Goal: Register for event/course: Sign up to attend an event or enroll in a course

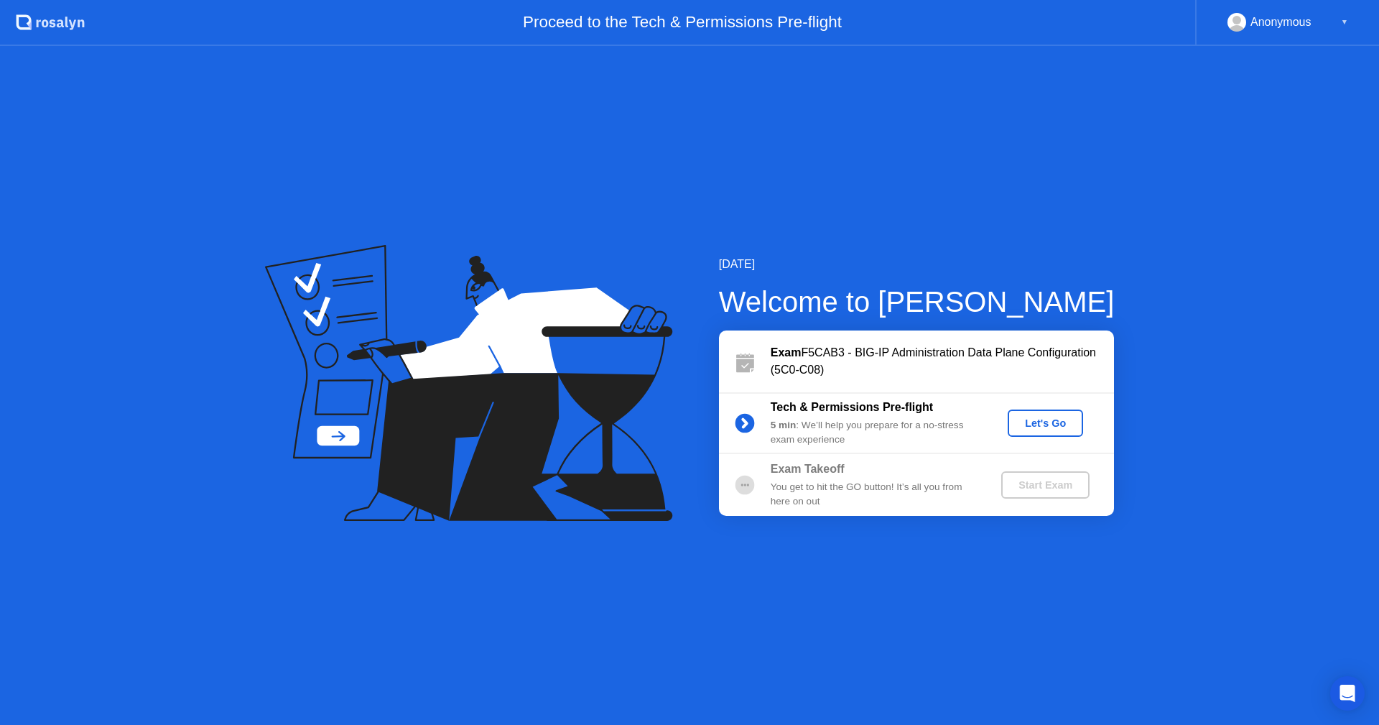
click at [1053, 417] on div "Let's Go" at bounding box center [1046, 422] width 64 height 11
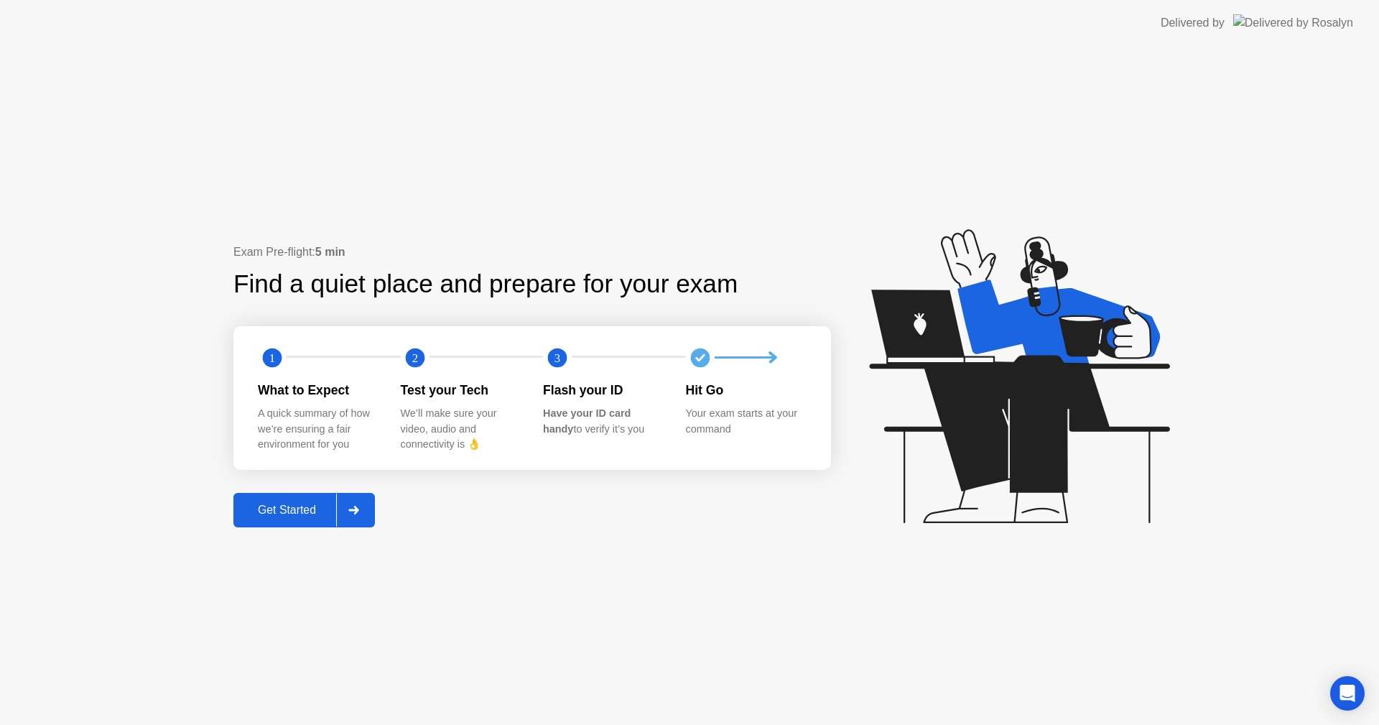
click at [270, 496] on button "Get Started" at bounding box center [304, 510] width 142 height 34
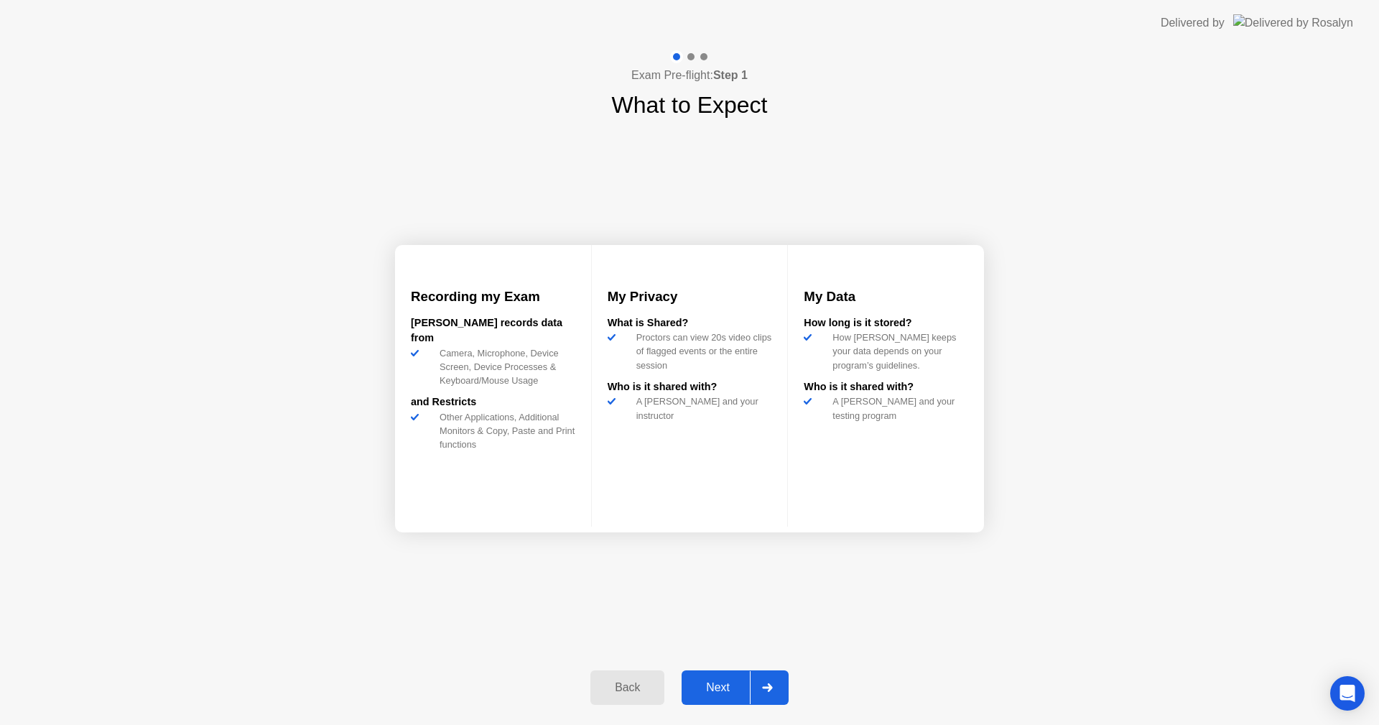
click at [742, 693] on div "Next" at bounding box center [718, 687] width 64 height 13
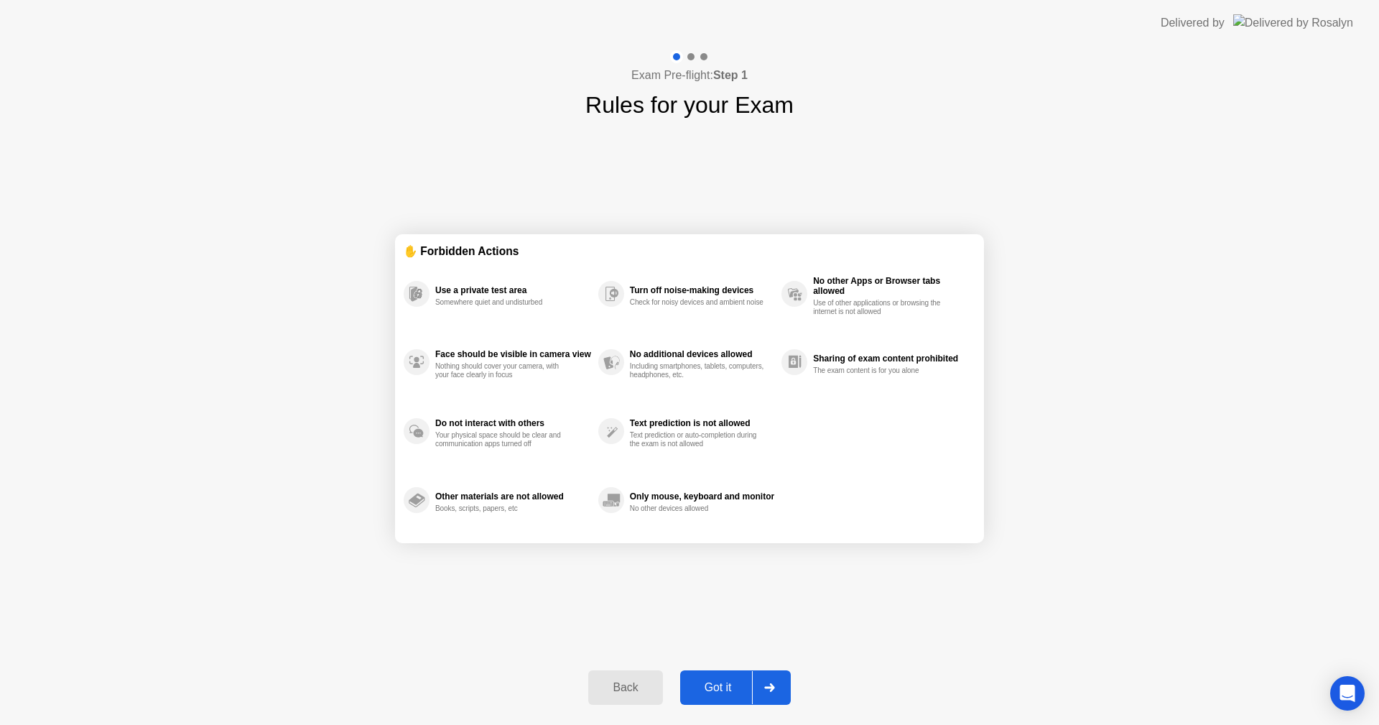
click at [758, 681] on div at bounding box center [769, 687] width 34 height 33
select select "**********"
select select "*******"
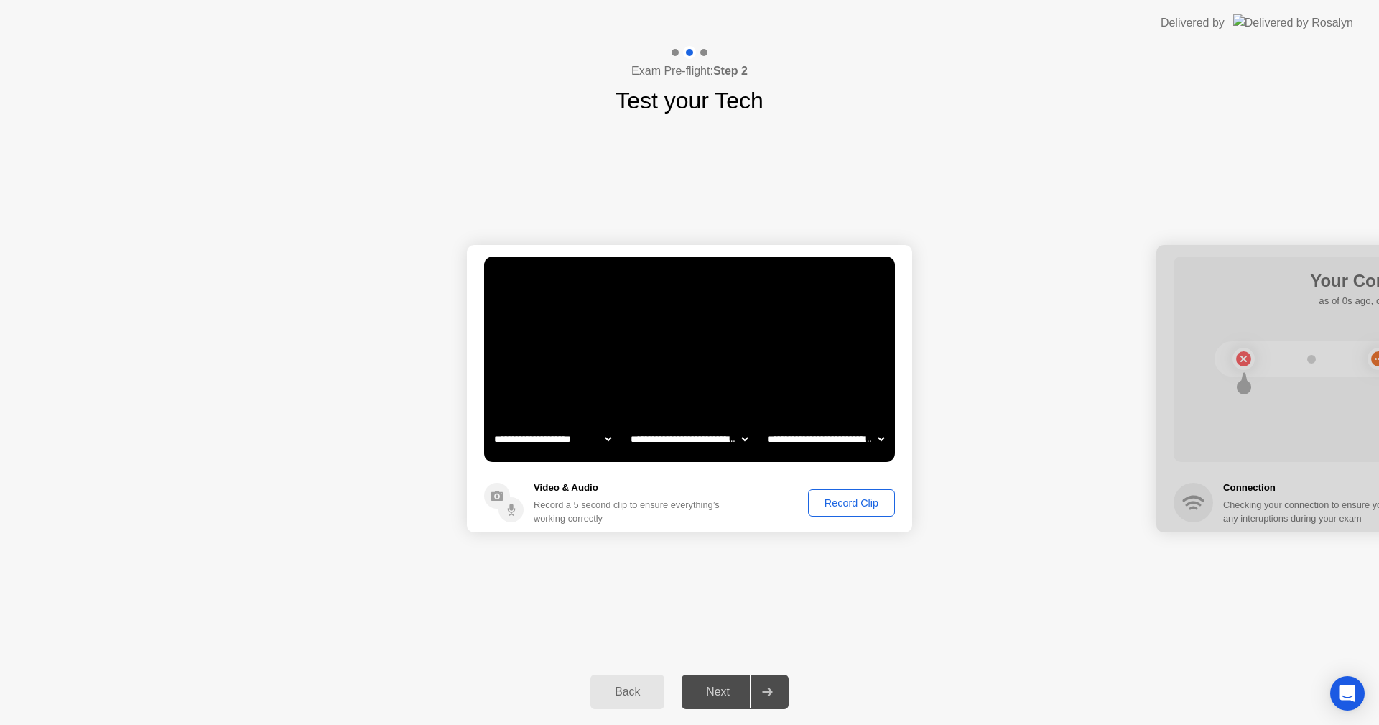
click at [861, 507] on div "Record Clip" at bounding box center [851, 502] width 77 height 11
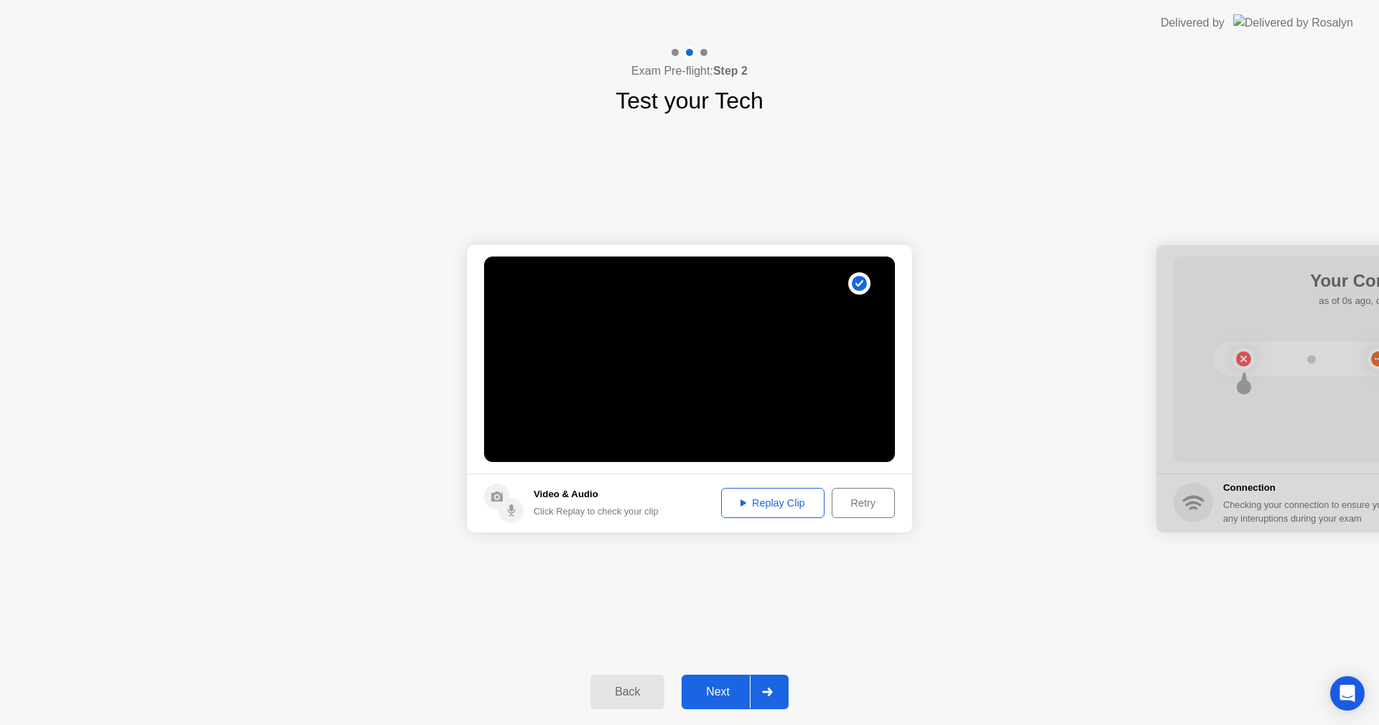
click at [723, 695] on div "Next" at bounding box center [718, 691] width 64 height 13
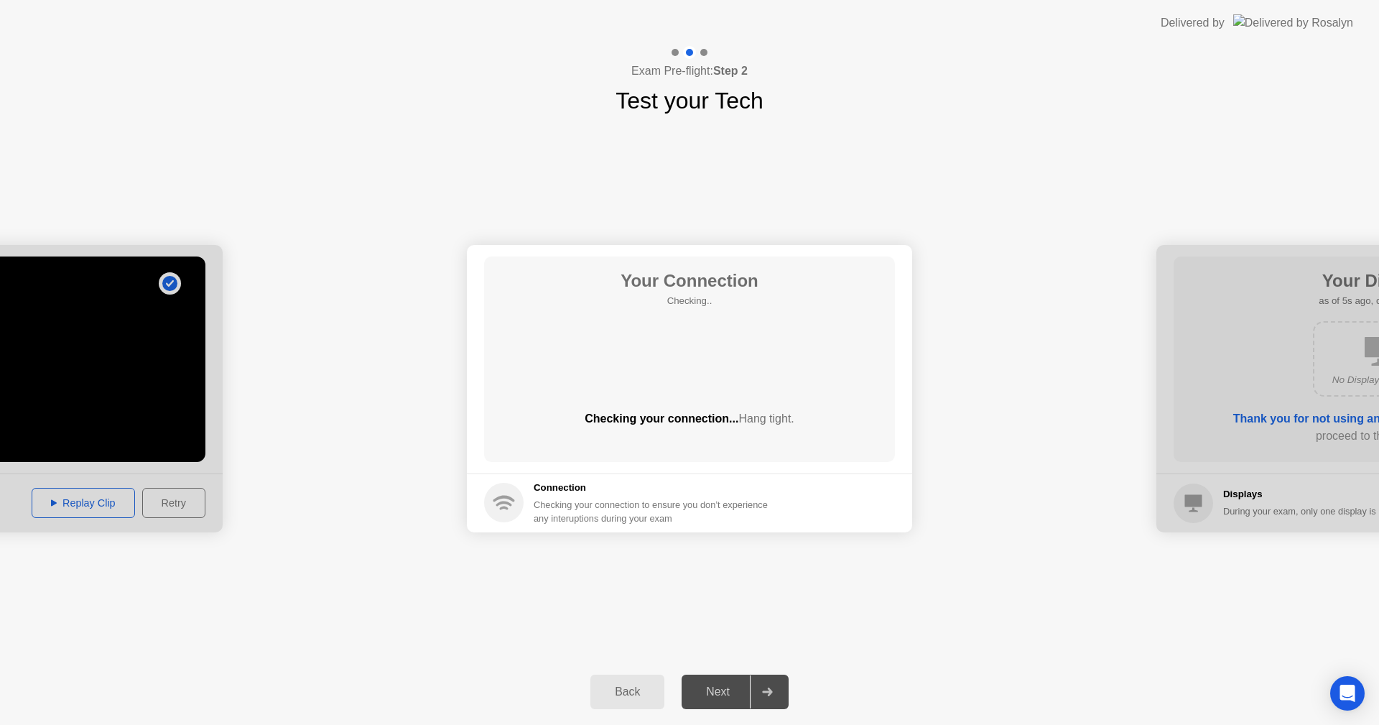
click at [759, 423] on span "Hang tight." at bounding box center [766, 418] width 55 height 12
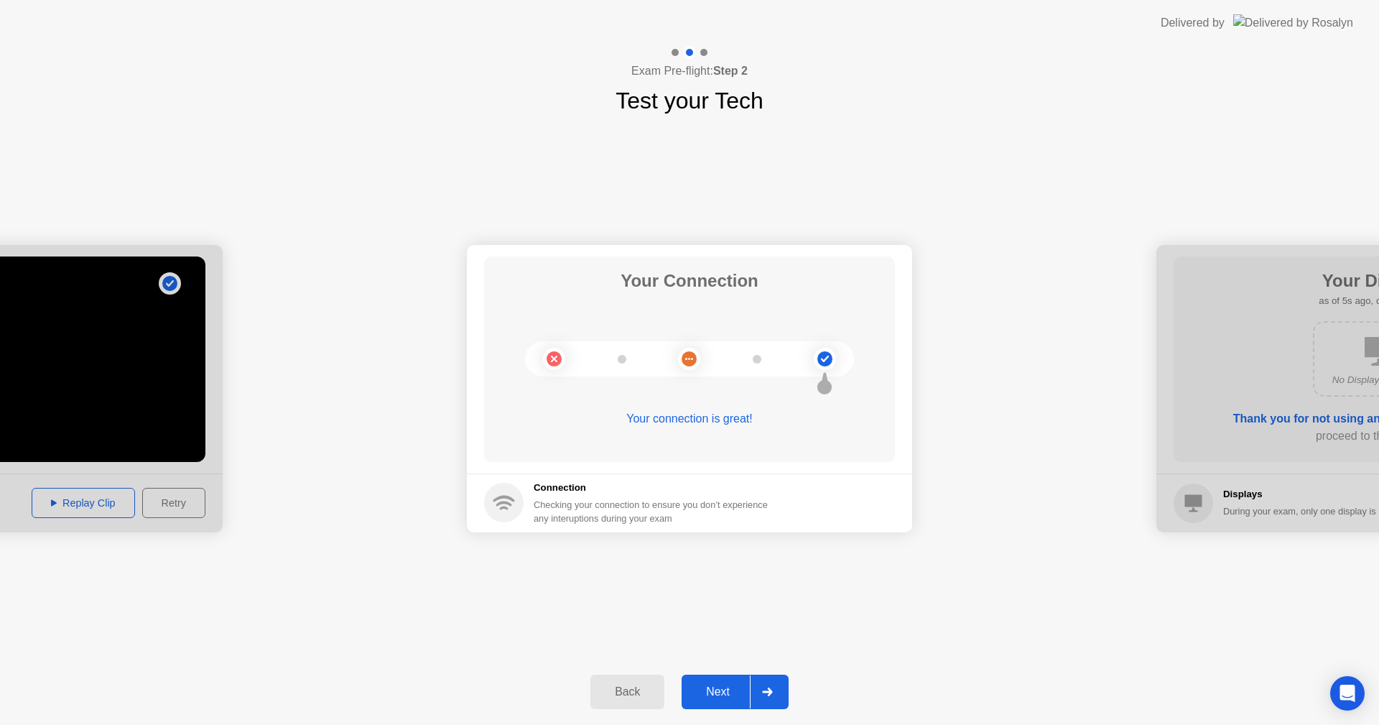
click at [713, 698] on div "Next" at bounding box center [718, 691] width 64 height 13
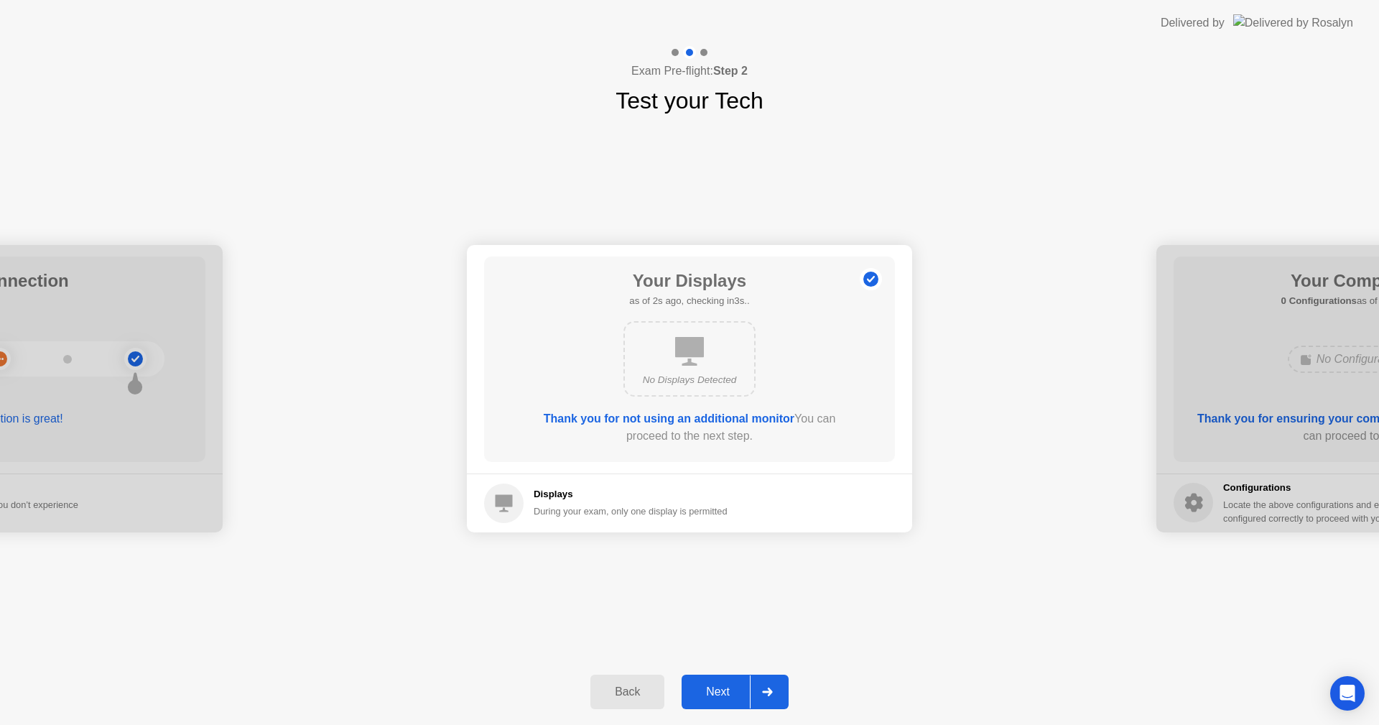
click at [715, 696] on div "Next" at bounding box center [718, 691] width 64 height 13
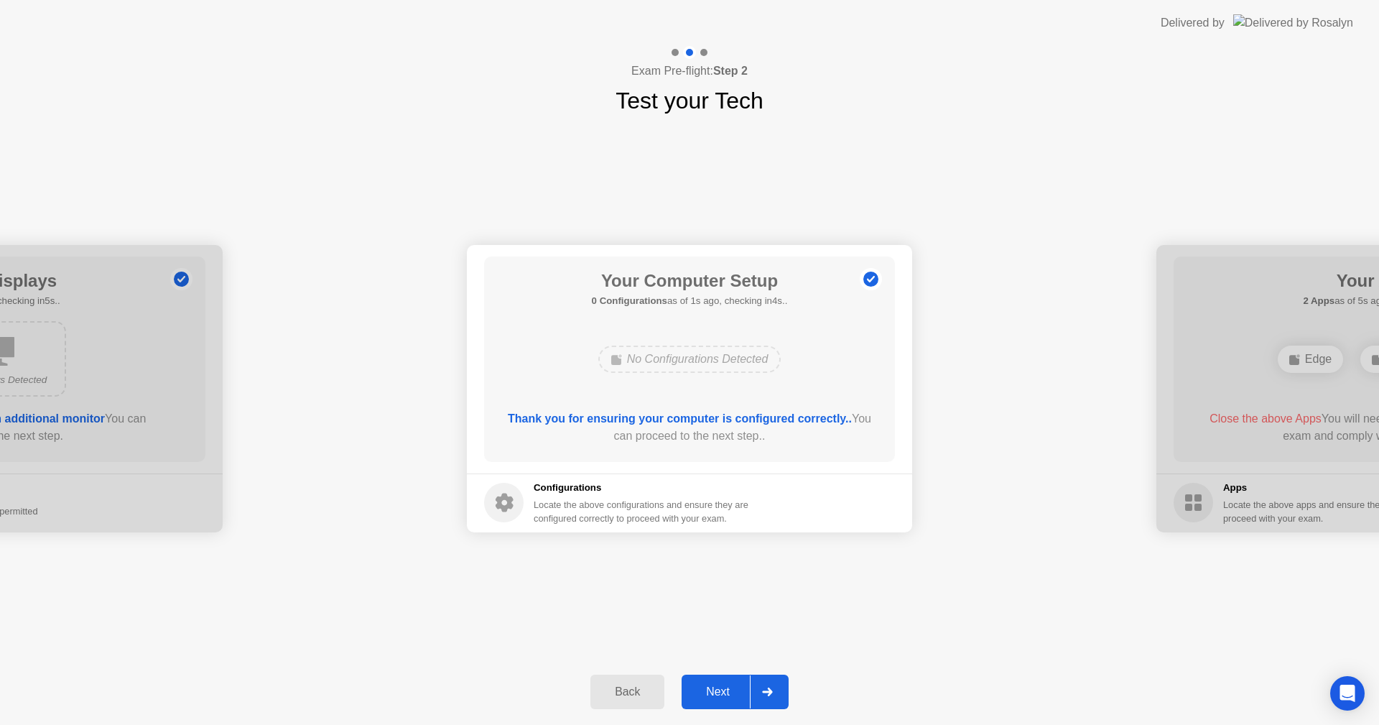
click at [715, 696] on div "Next" at bounding box center [718, 691] width 64 height 13
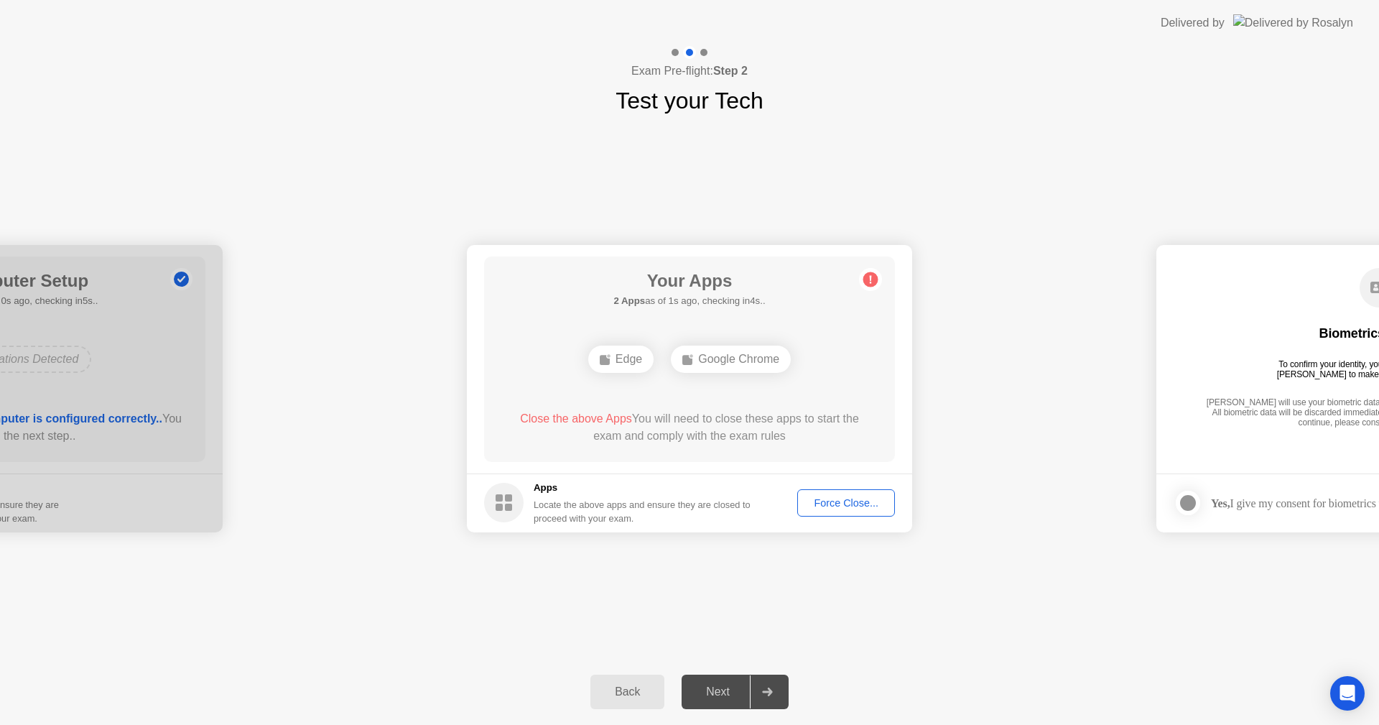
click at [835, 507] on div "Force Close..." at bounding box center [847, 502] width 88 height 11
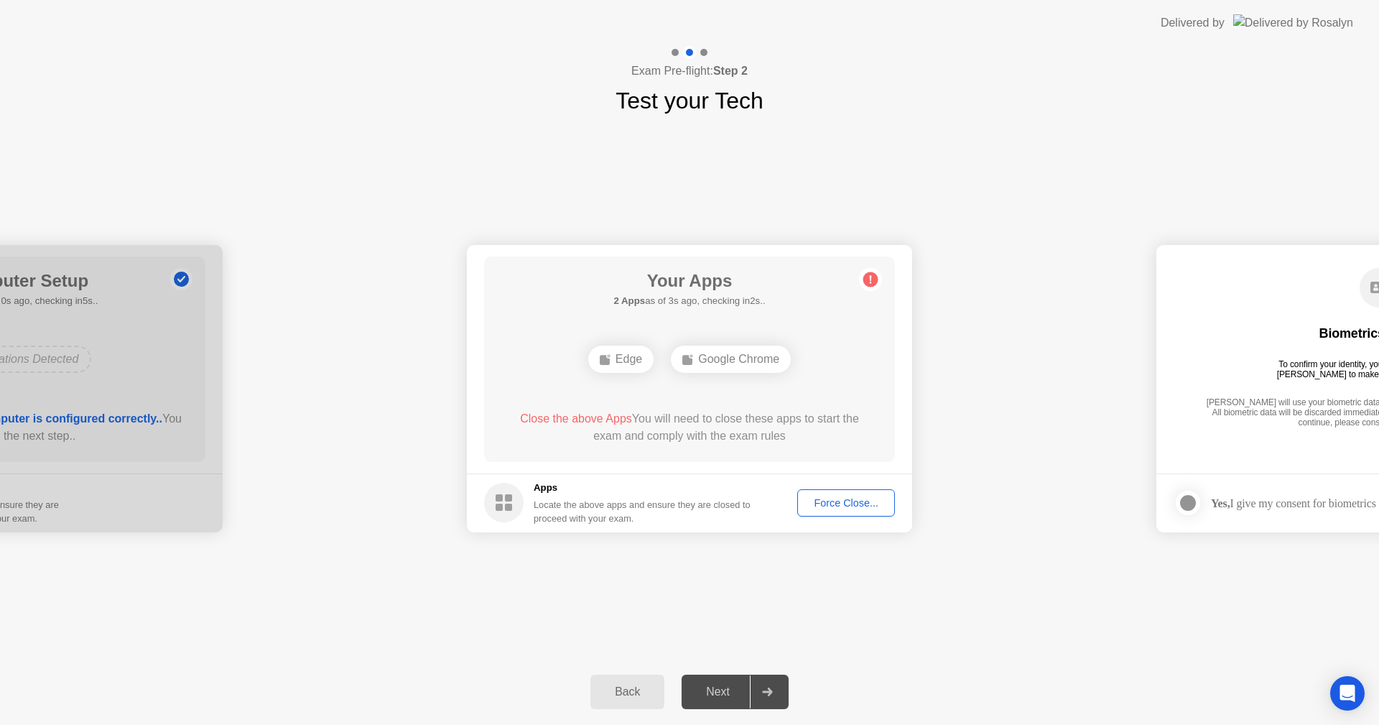
click at [825, 505] on div "Force Close..." at bounding box center [847, 502] width 88 height 11
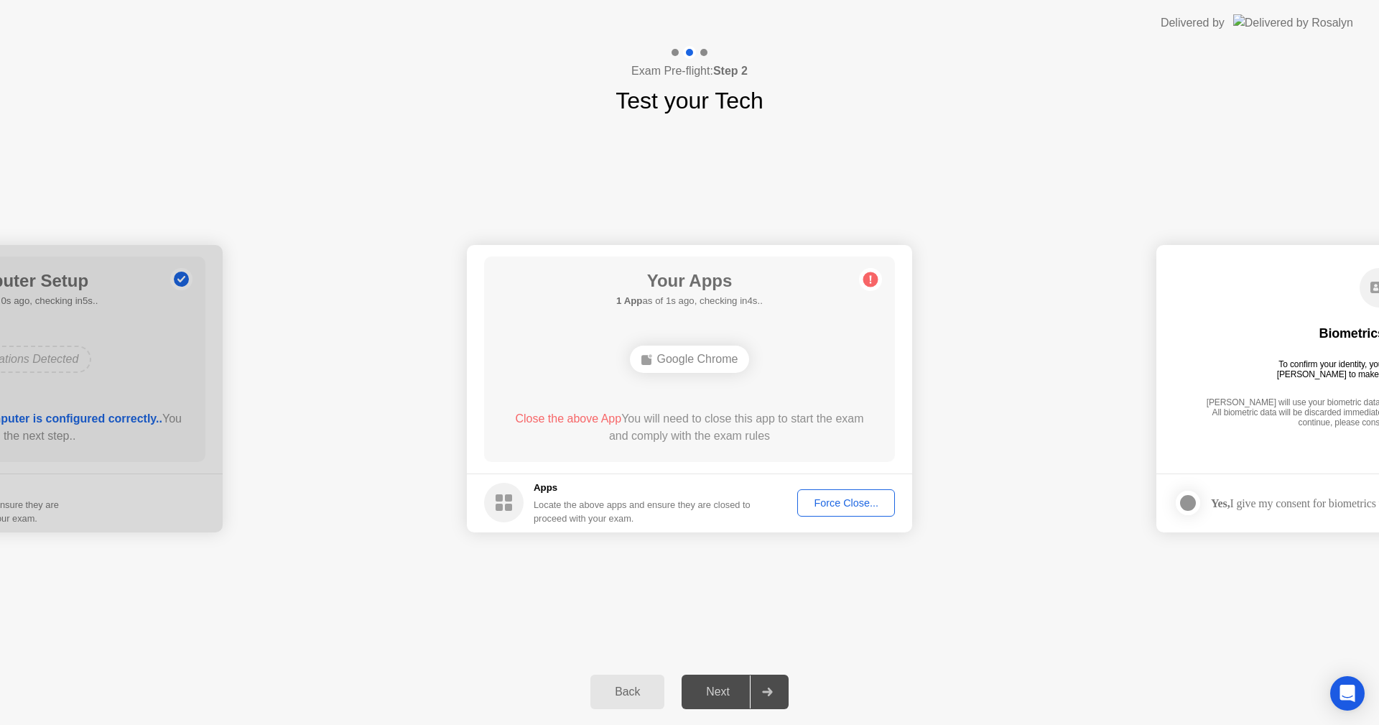
click at [594, 419] on span "Close the above App" at bounding box center [568, 418] width 106 height 12
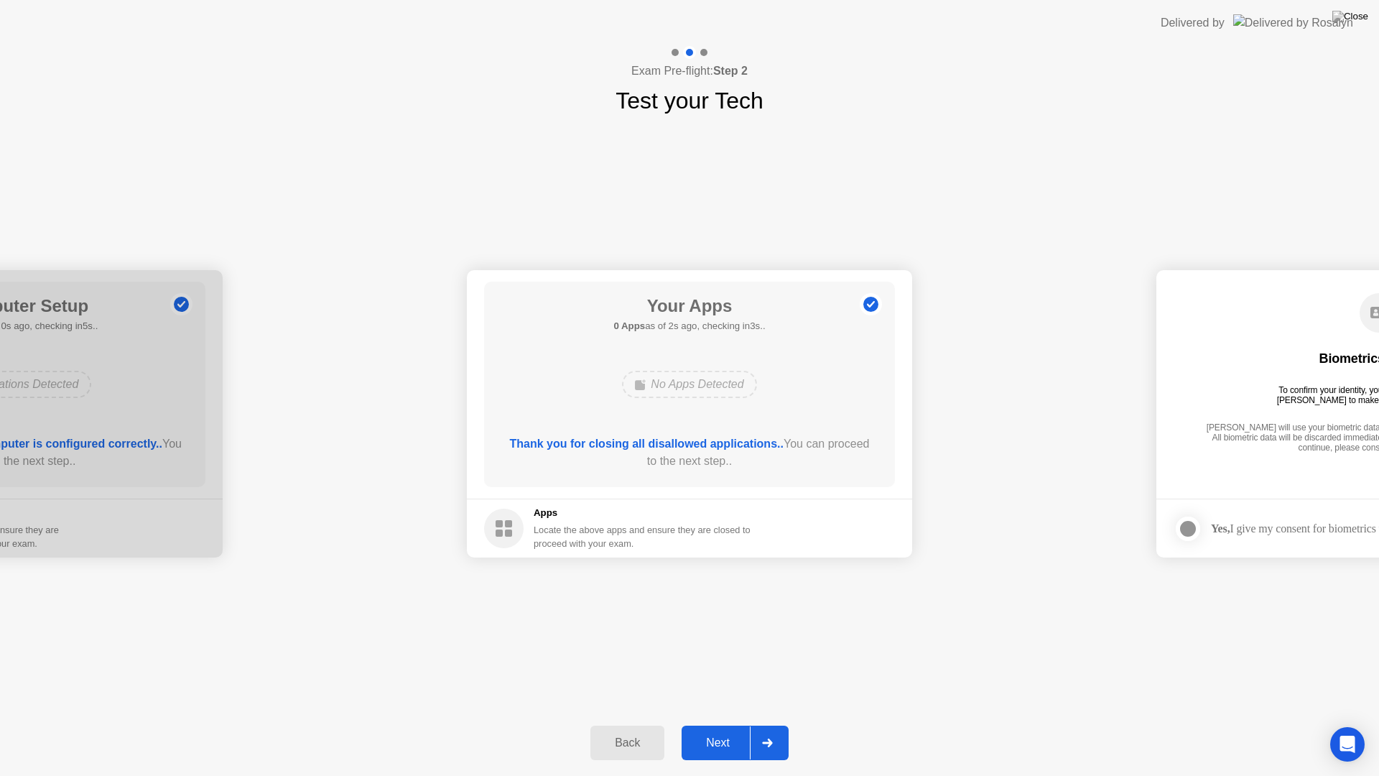
click at [707, 724] on div "Next" at bounding box center [718, 742] width 64 height 13
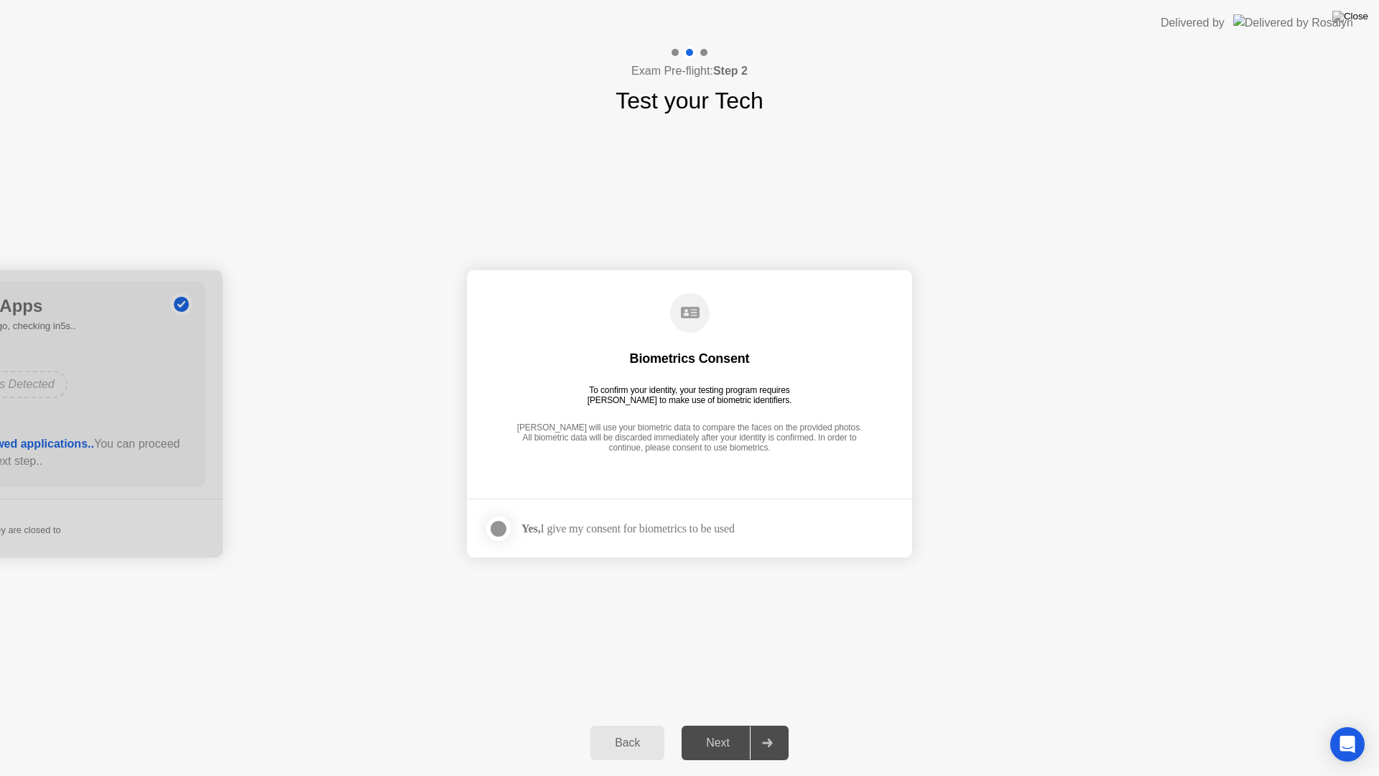
click at [660, 332] on div "Biometrics Consent To confirm your identity, your testing program requires [PER…" at bounding box center [689, 374] width 411 height 185
click at [696, 325] on circle at bounding box center [690, 313] width 40 height 40
click at [704, 534] on div "Yes, I give my consent for biometrics to be used" at bounding box center [628, 529] width 213 height 14
click at [716, 724] on div "Next" at bounding box center [718, 742] width 64 height 13
click at [497, 528] on div at bounding box center [498, 528] width 17 height 17
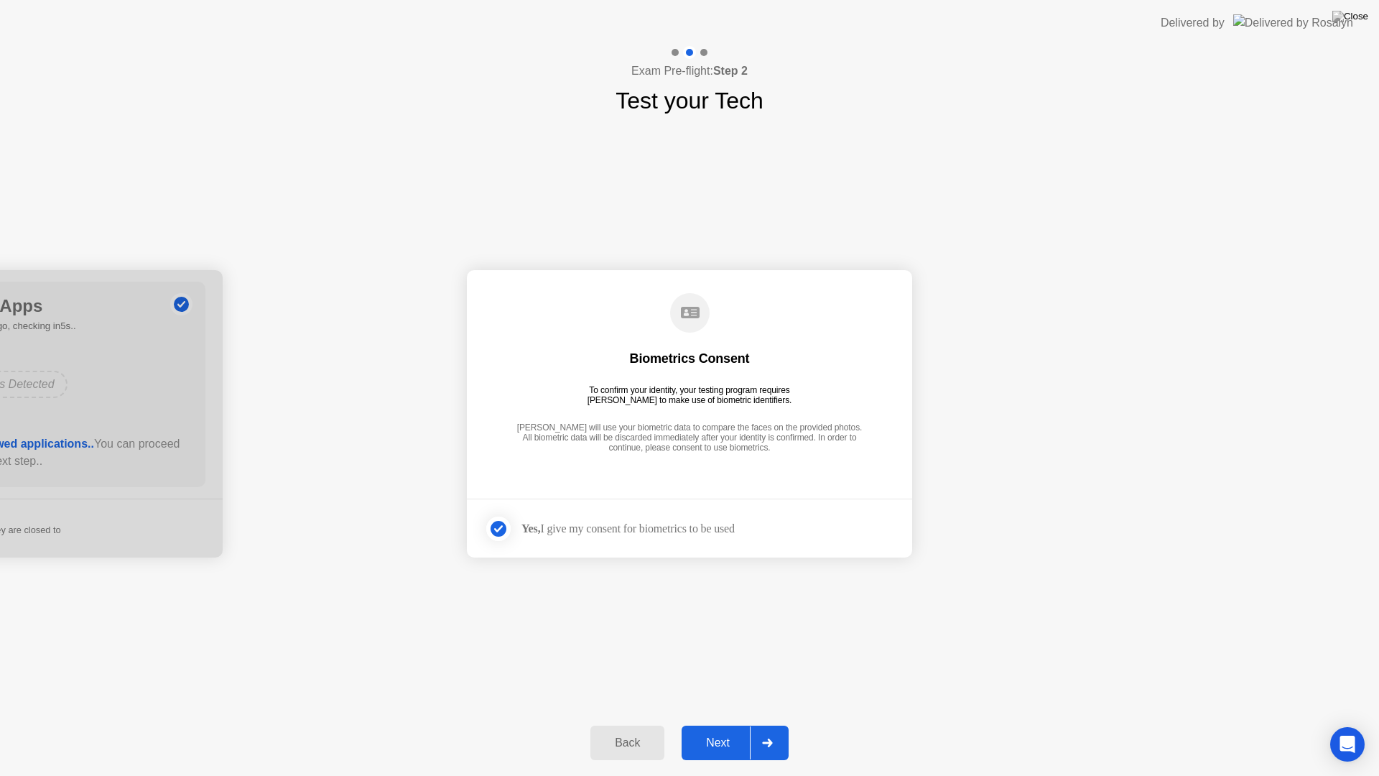
click at [609, 724] on div "Back" at bounding box center [627, 742] width 65 height 13
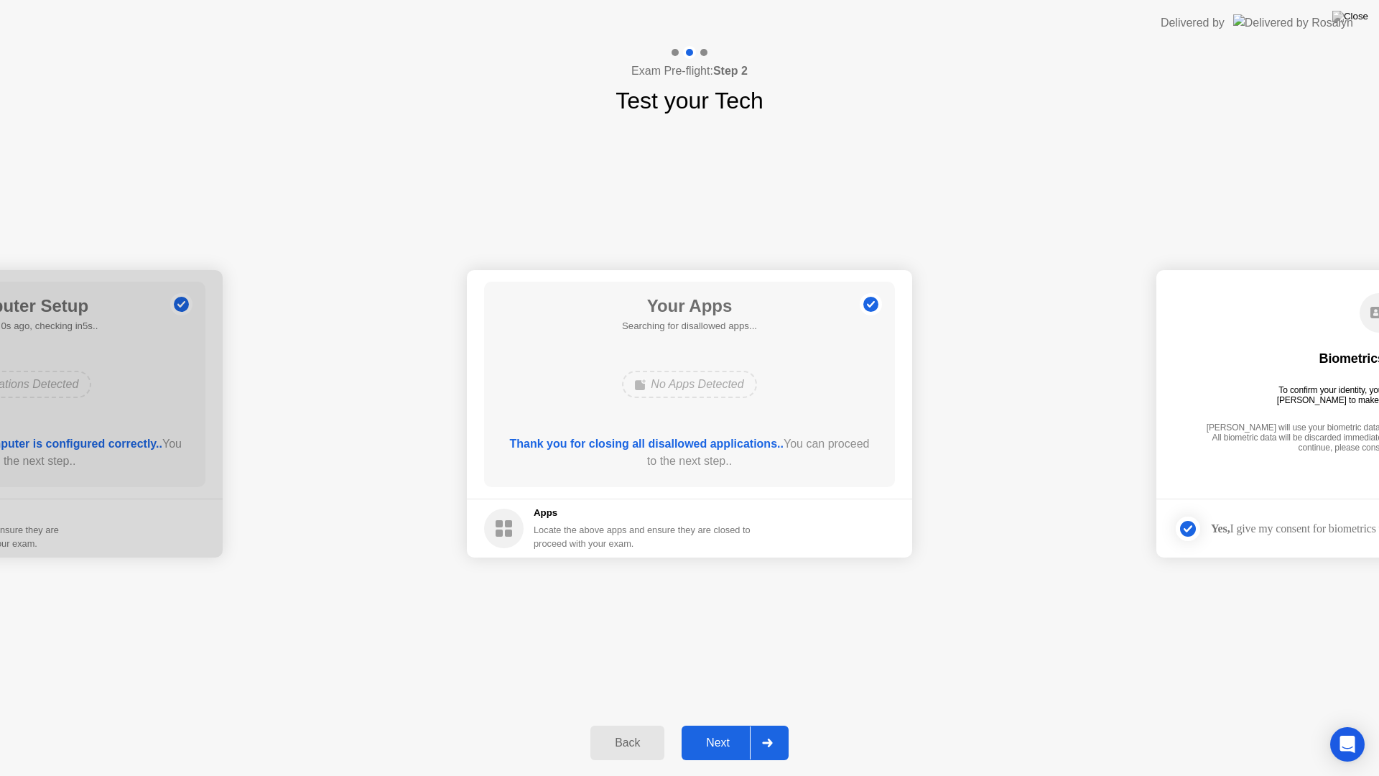
click at [615, 724] on div "Back" at bounding box center [627, 742] width 65 height 13
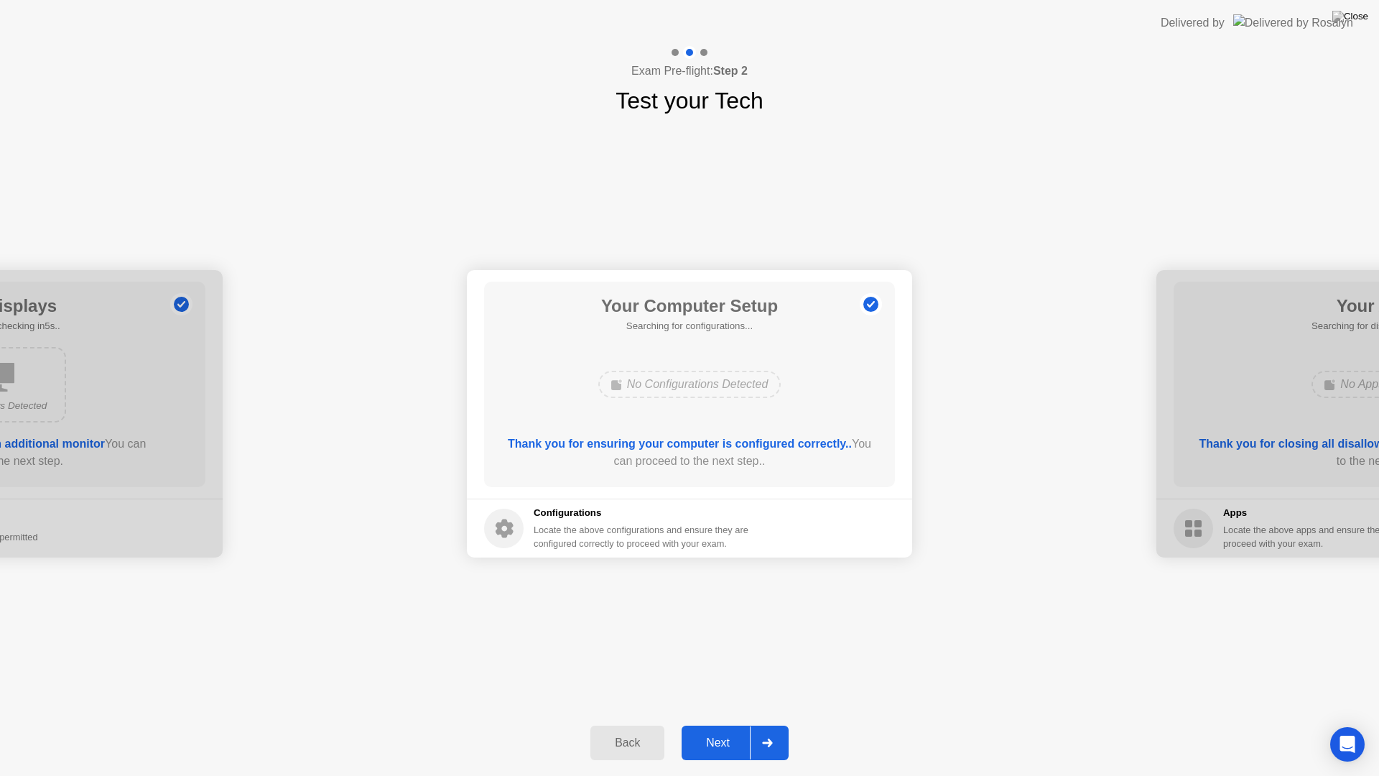
click at [615, 724] on div "Back" at bounding box center [627, 742] width 65 height 13
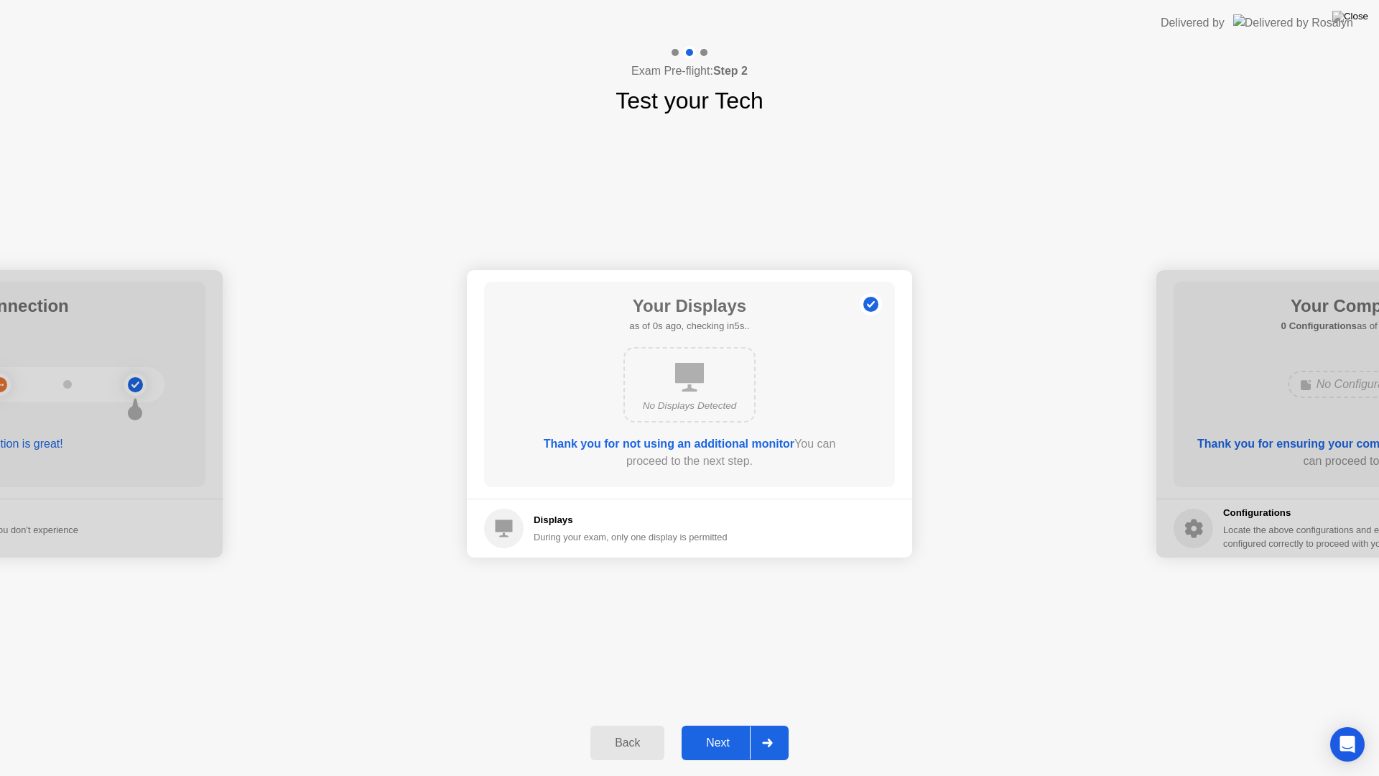
click at [615, 724] on div "Back" at bounding box center [627, 742] width 65 height 13
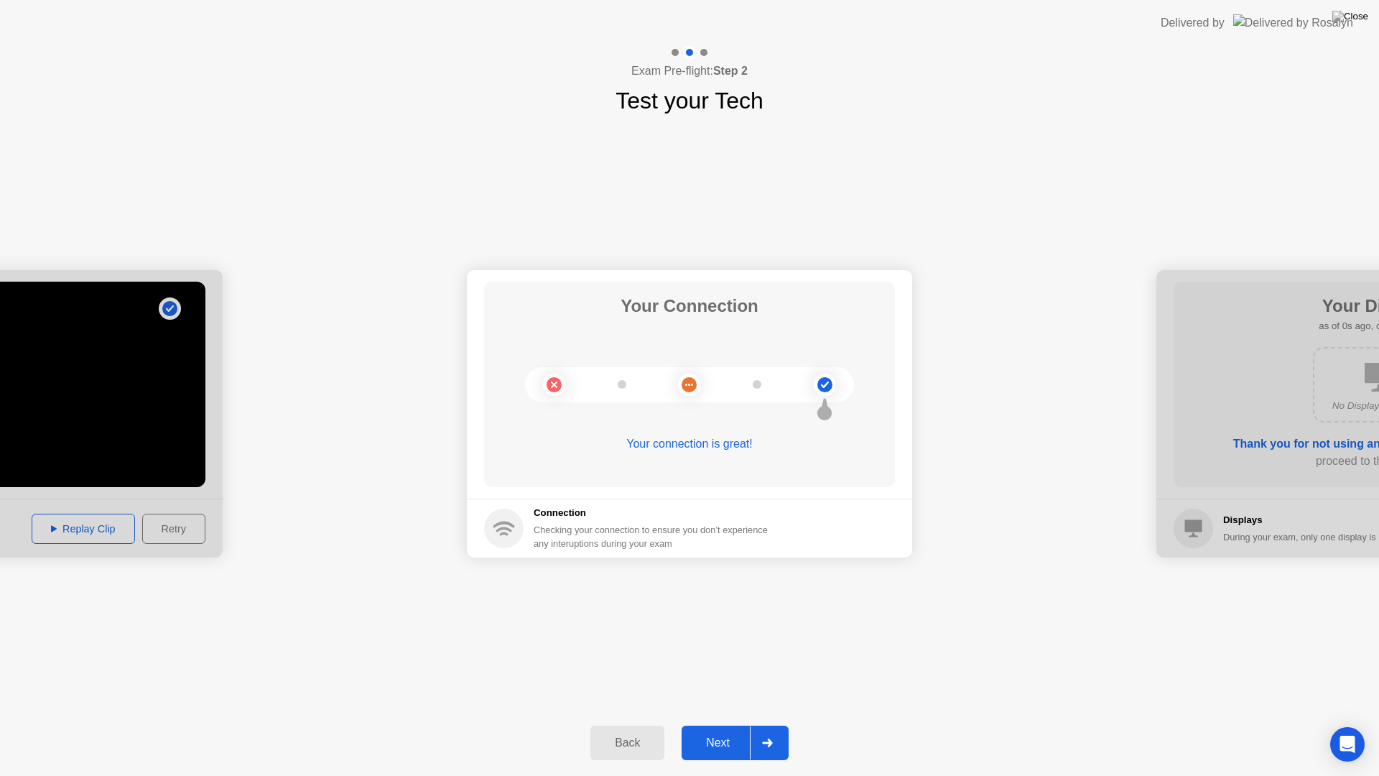
click at [716, 724] on div "Next" at bounding box center [718, 742] width 64 height 13
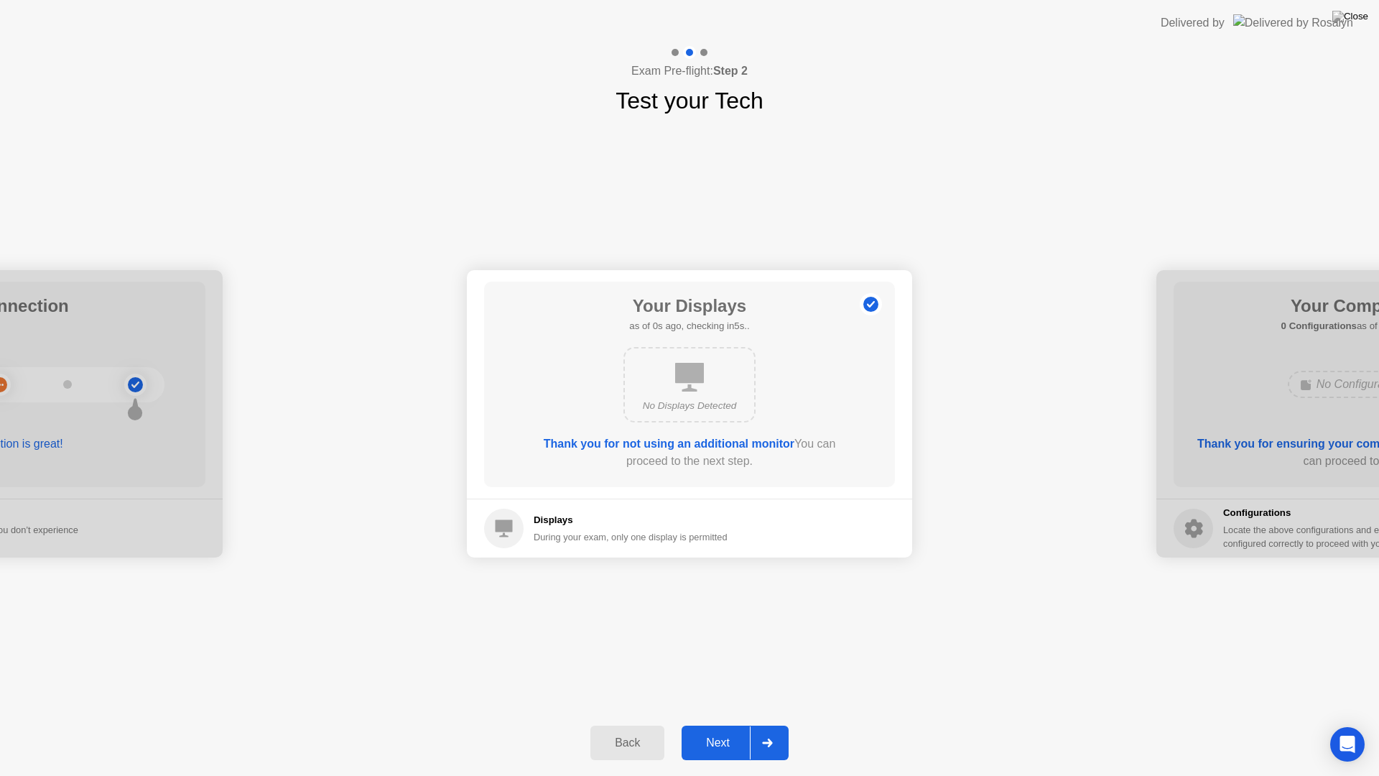
click at [716, 724] on div "Next" at bounding box center [718, 742] width 64 height 13
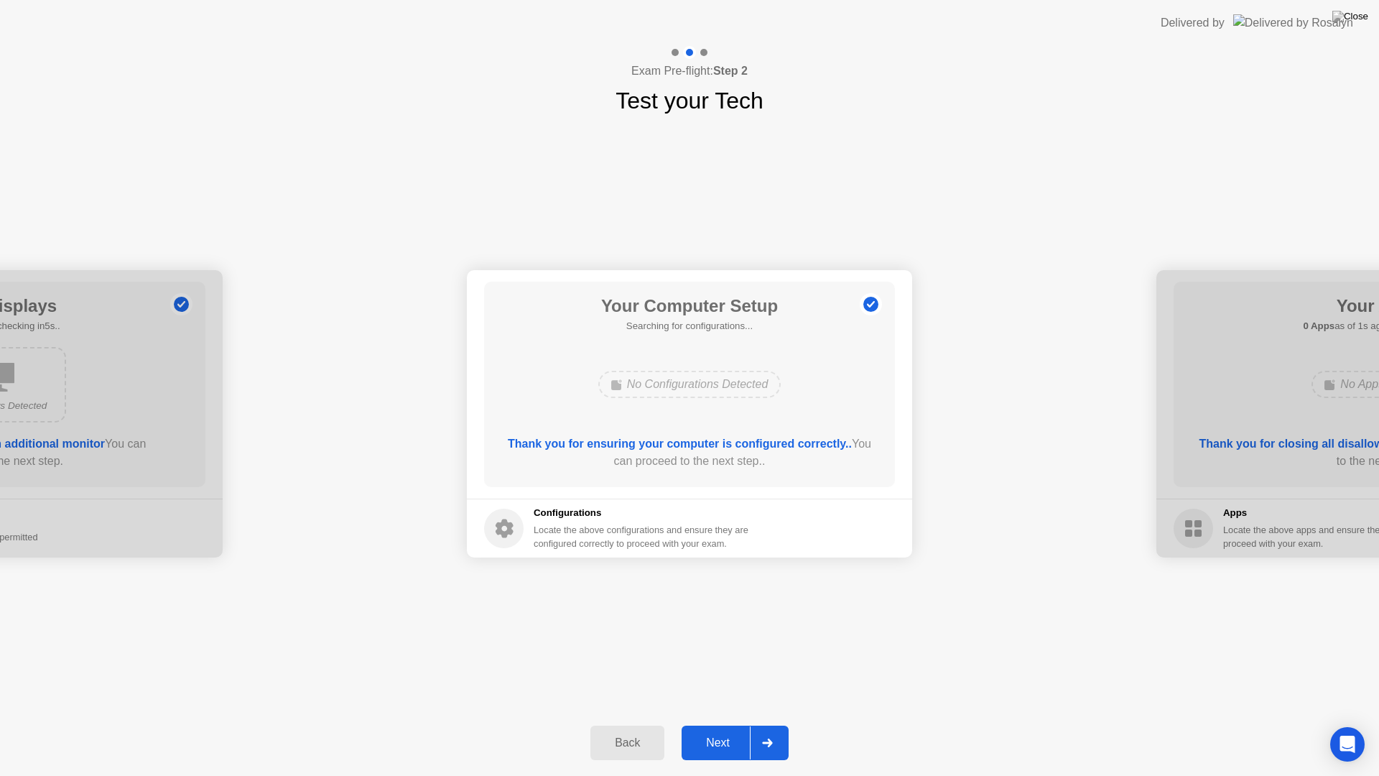
click at [716, 724] on div "Next" at bounding box center [718, 742] width 64 height 13
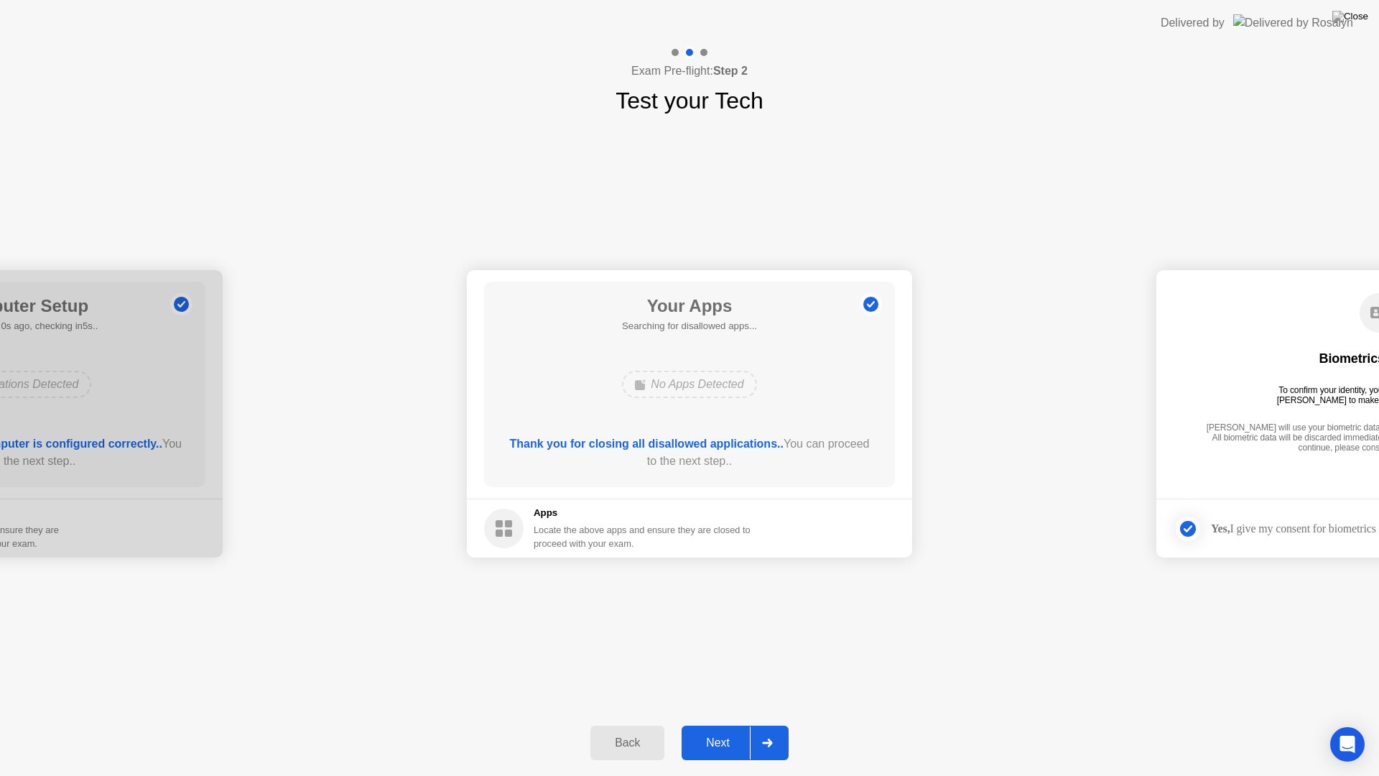
click at [716, 724] on div "Next" at bounding box center [718, 742] width 64 height 13
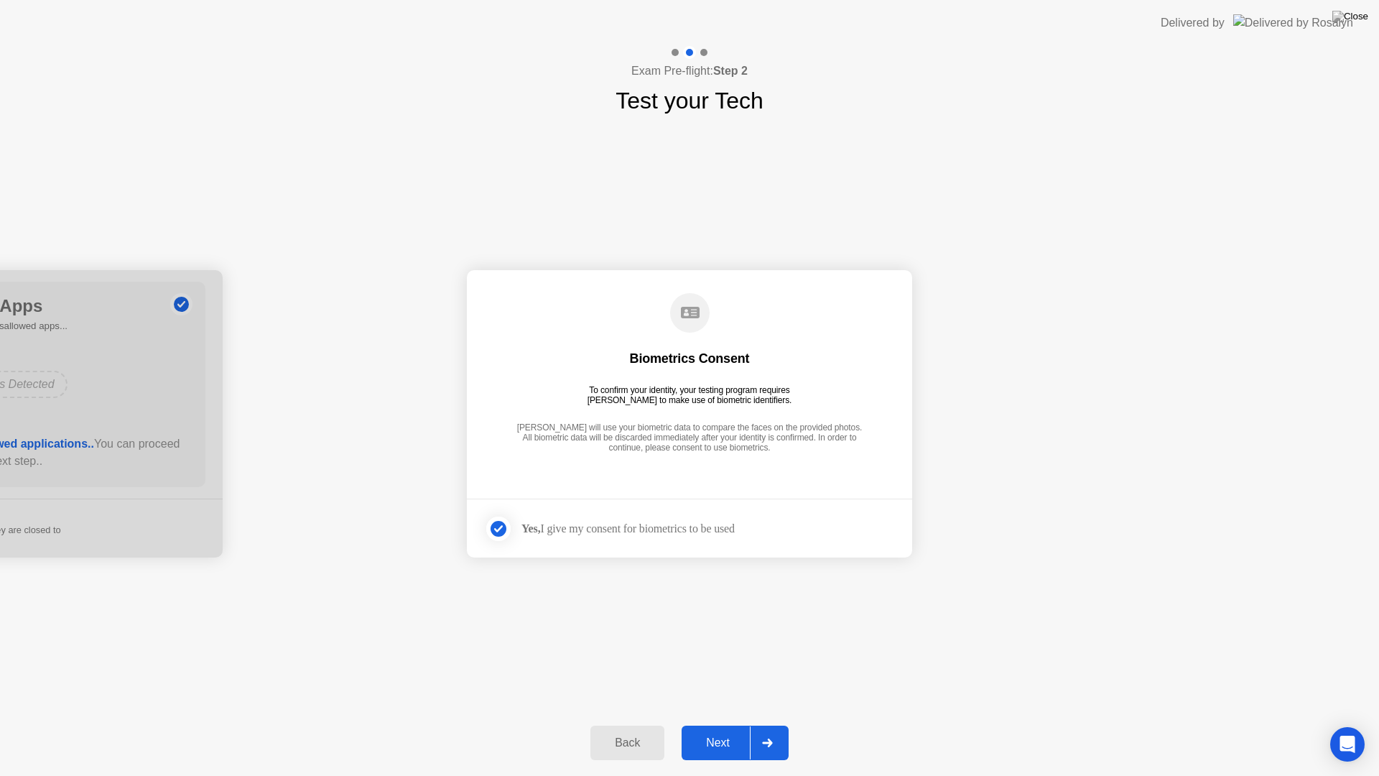
click at [716, 724] on div "Next" at bounding box center [718, 742] width 64 height 13
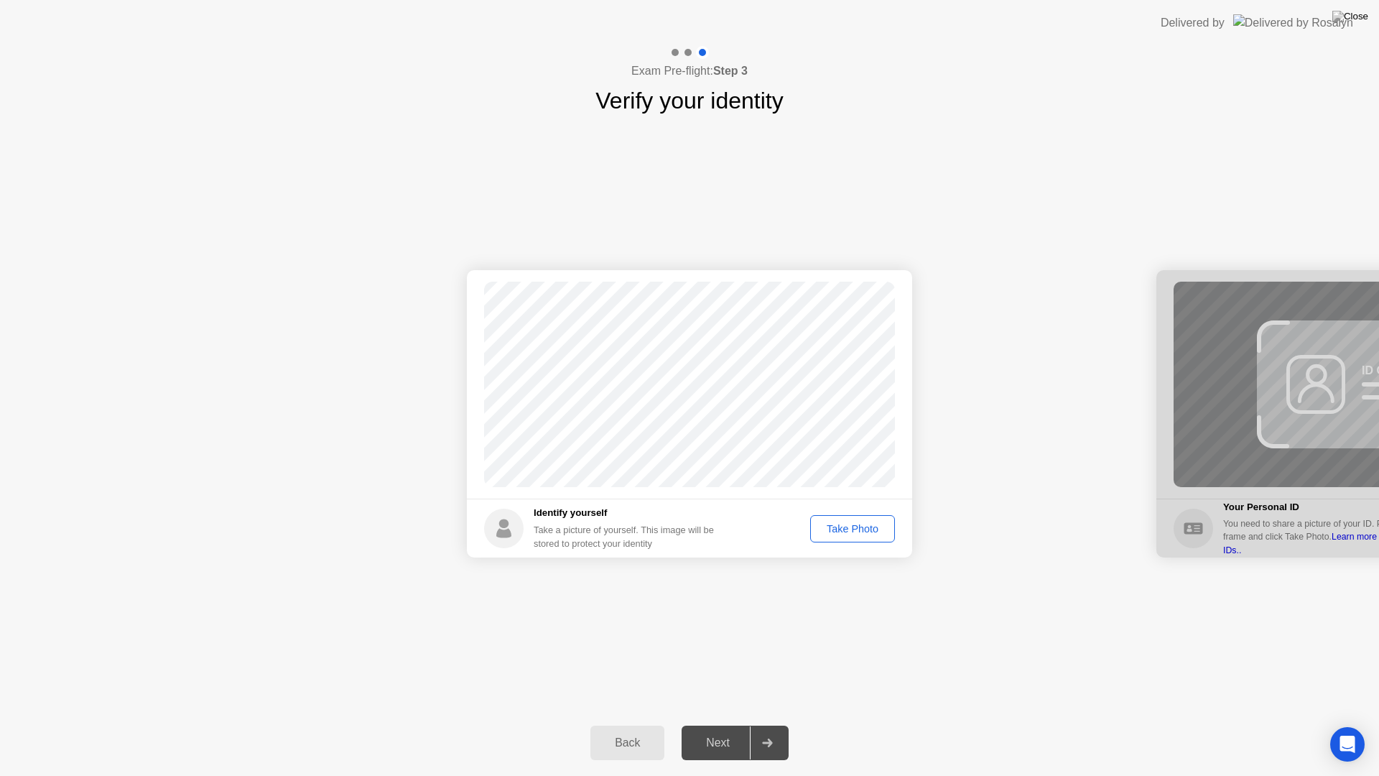
click at [716, 724] on div "Next" at bounding box center [718, 742] width 64 height 13
click at [870, 530] on div "Take Photo" at bounding box center [852, 528] width 75 height 11
click at [849, 524] on div "Retake" at bounding box center [862, 528] width 56 height 11
click at [836, 533] on div "Take Photo" at bounding box center [852, 528] width 75 height 11
click at [698, 724] on button "Next" at bounding box center [735, 743] width 107 height 34
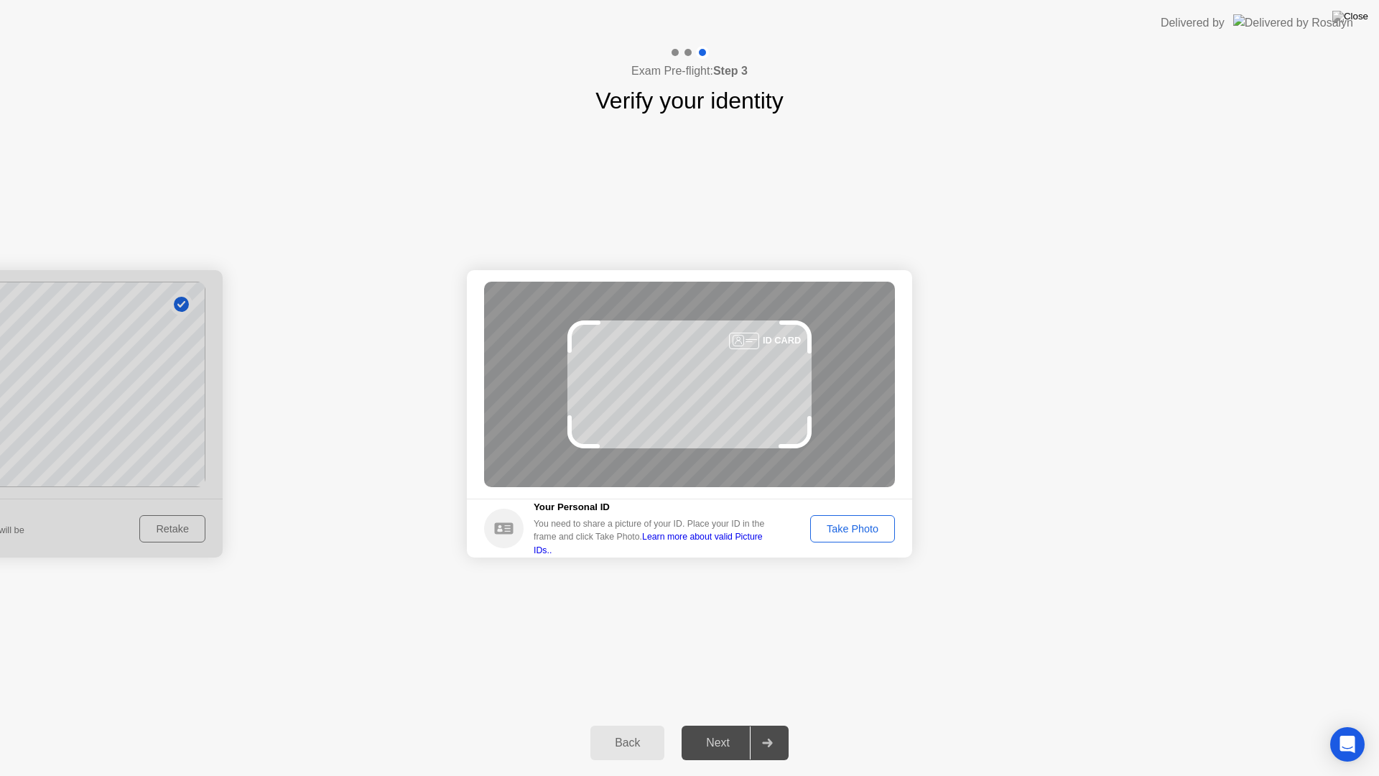
click at [880, 532] on div "Take Photo" at bounding box center [852, 528] width 75 height 11
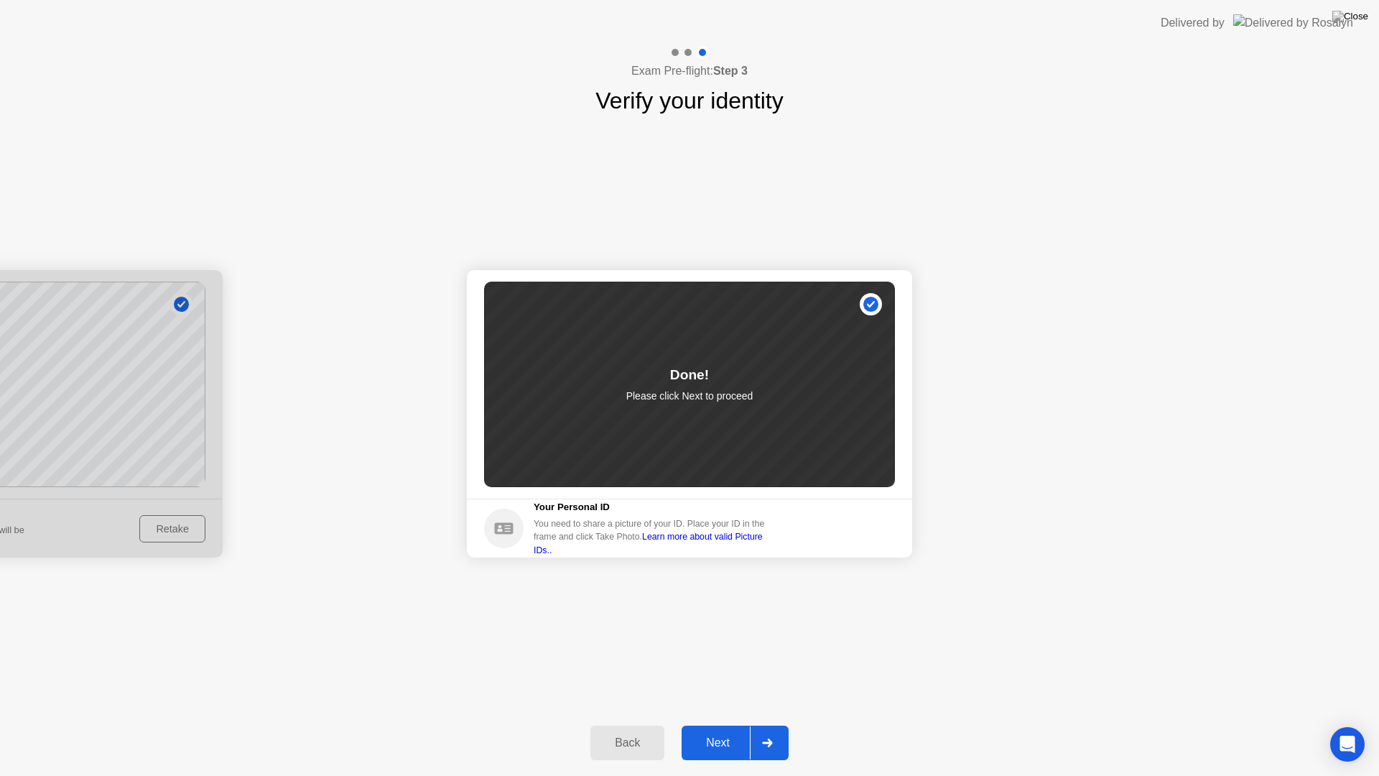
click at [736, 724] on div "Next" at bounding box center [718, 742] width 64 height 13
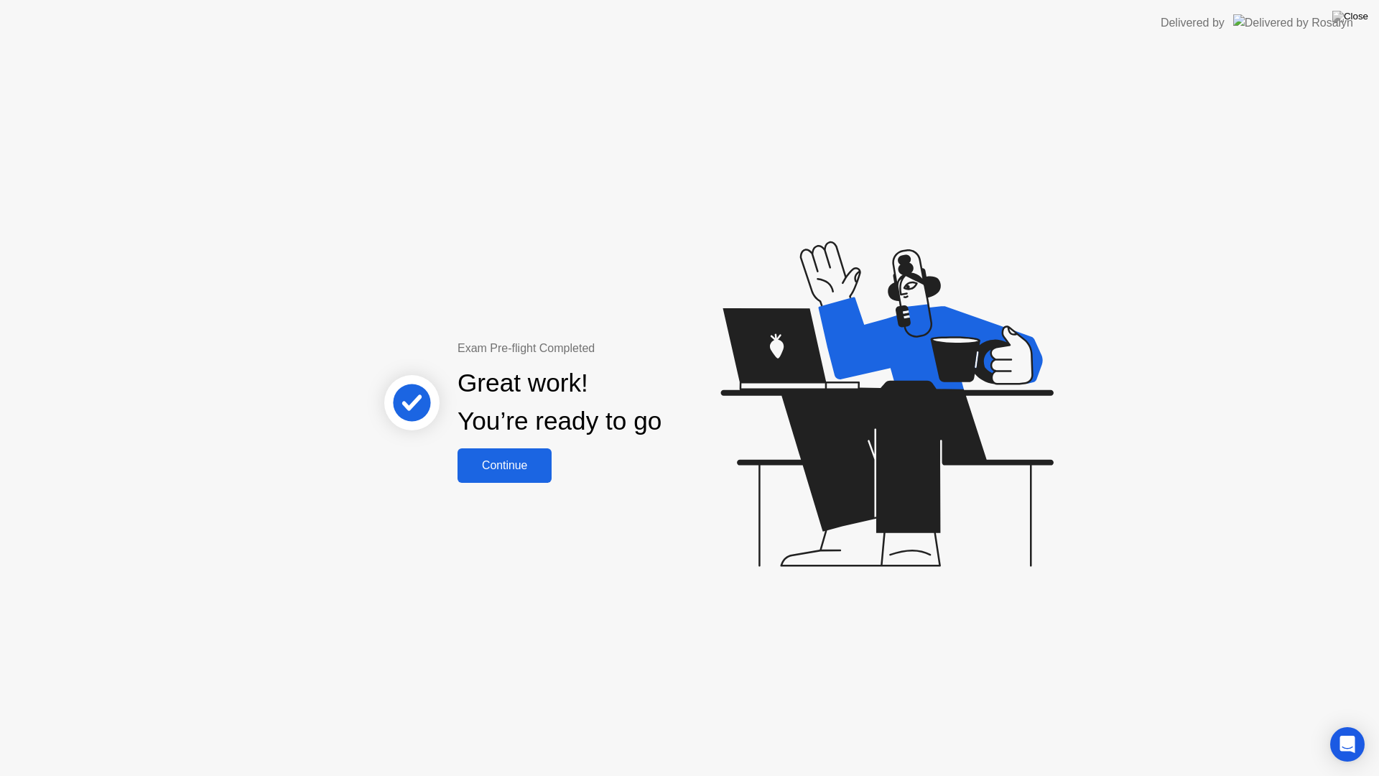
click at [516, 471] on div "Continue" at bounding box center [504, 465] width 85 height 13
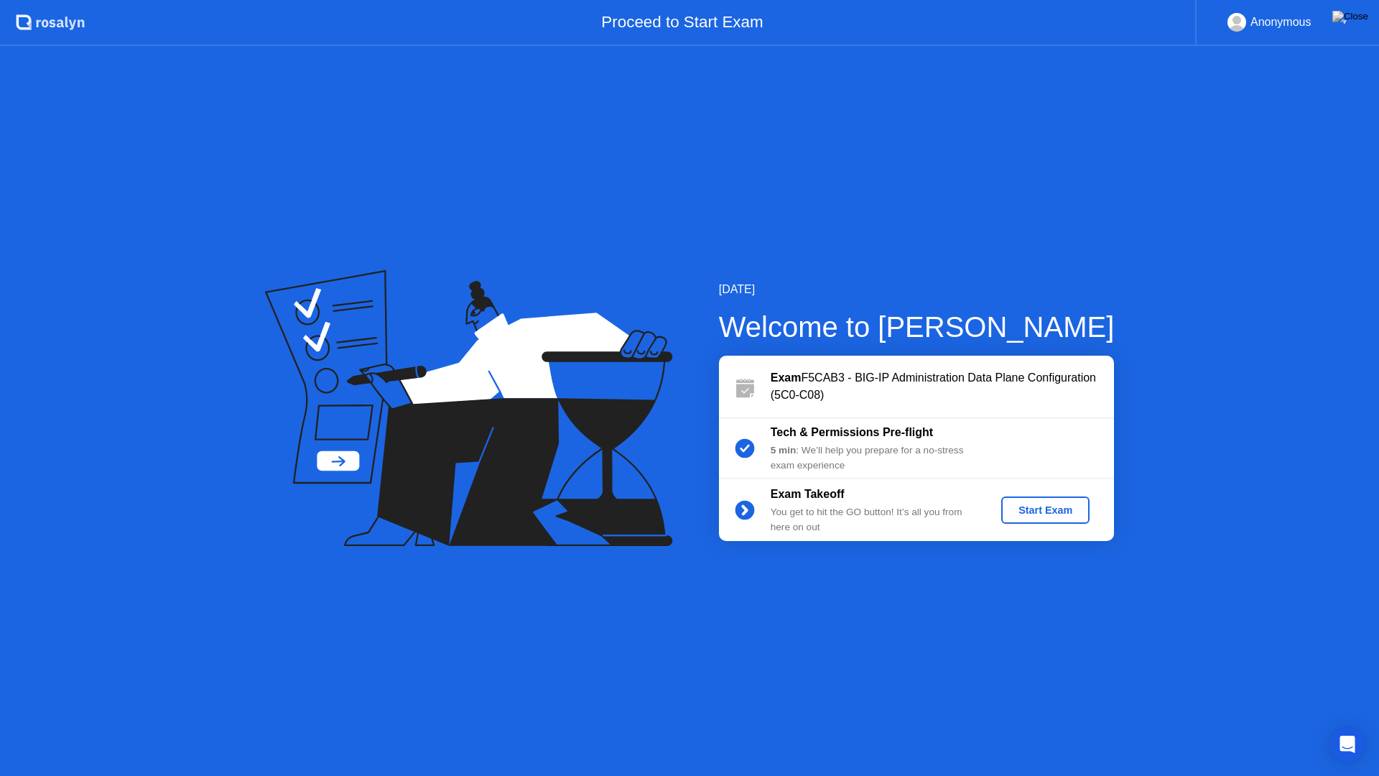
click at [1060, 509] on div "Start Exam" at bounding box center [1045, 509] width 77 height 11
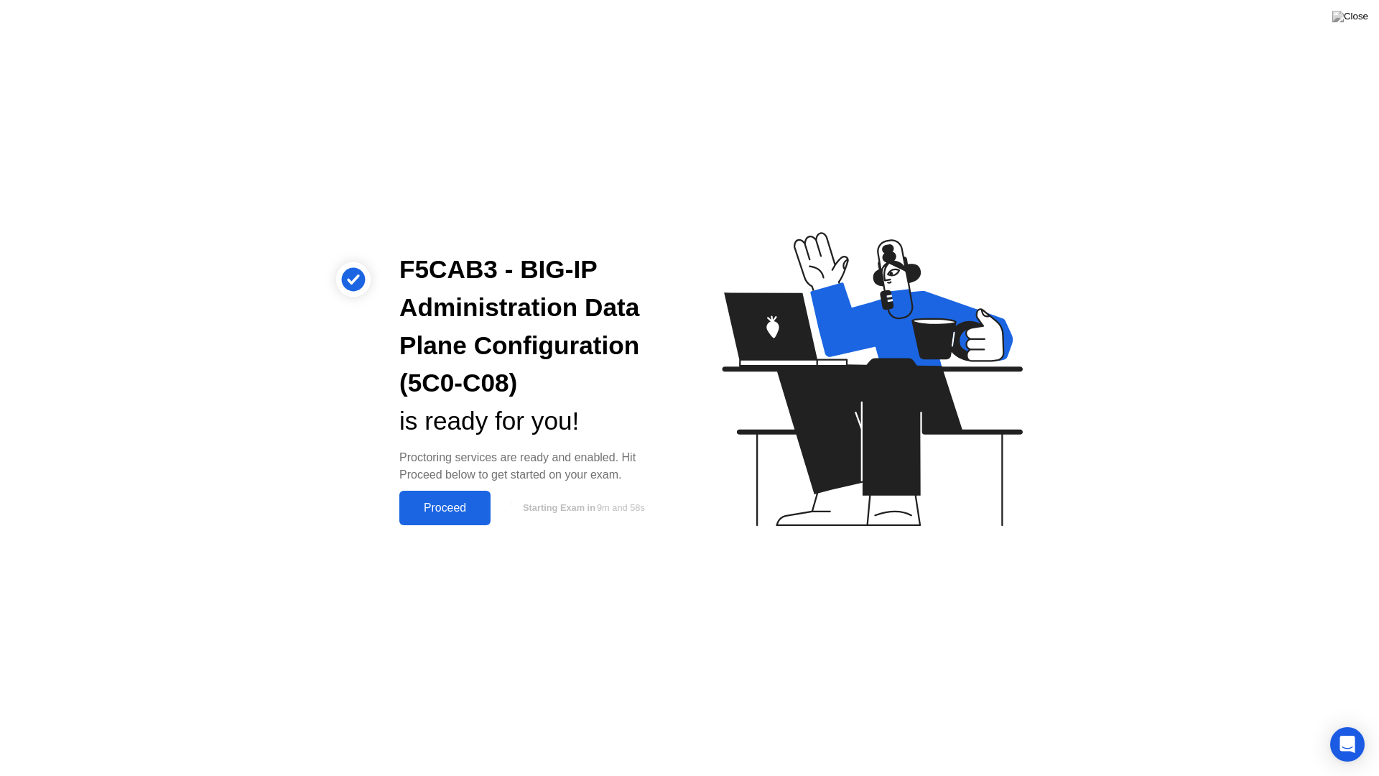
click at [443, 506] on div "Proceed" at bounding box center [445, 507] width 83 height 13
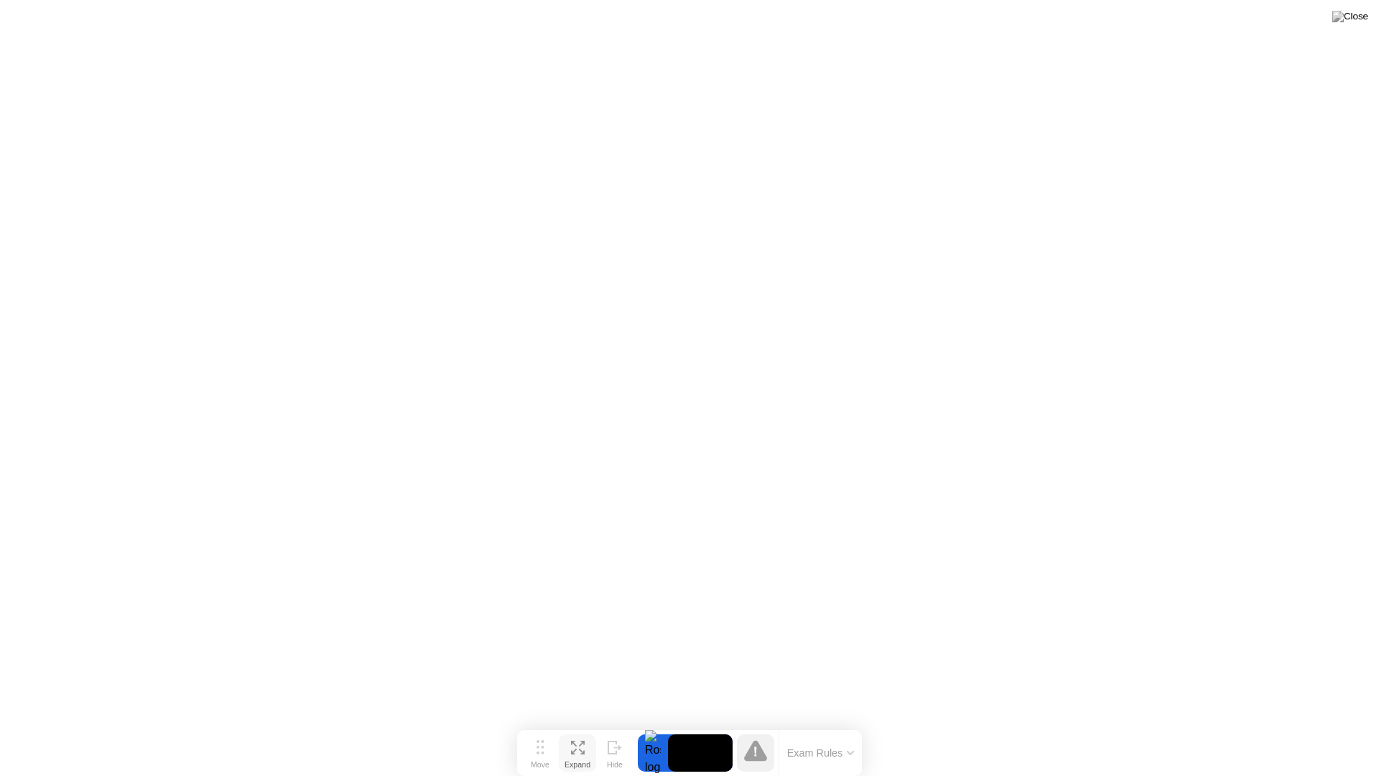
click at [584, 724] on icon at bounding box center [582, 744] width 6 height 6
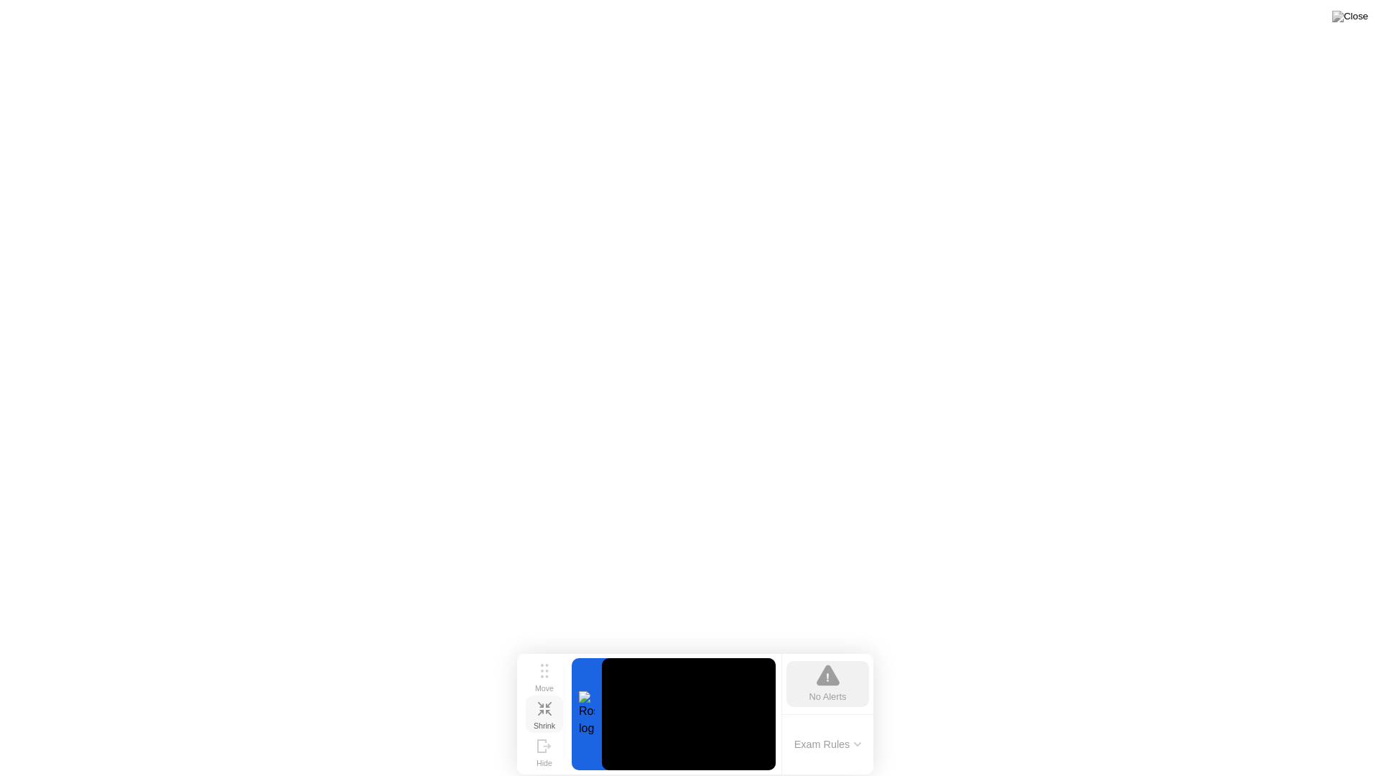
click at [846, 694] on div "No Alerts" at bounding box center [828, 697] width 37 height 14
click at [859, 724] on button "Exam Rules" at bounding box center [828, 744] width 76 height 13
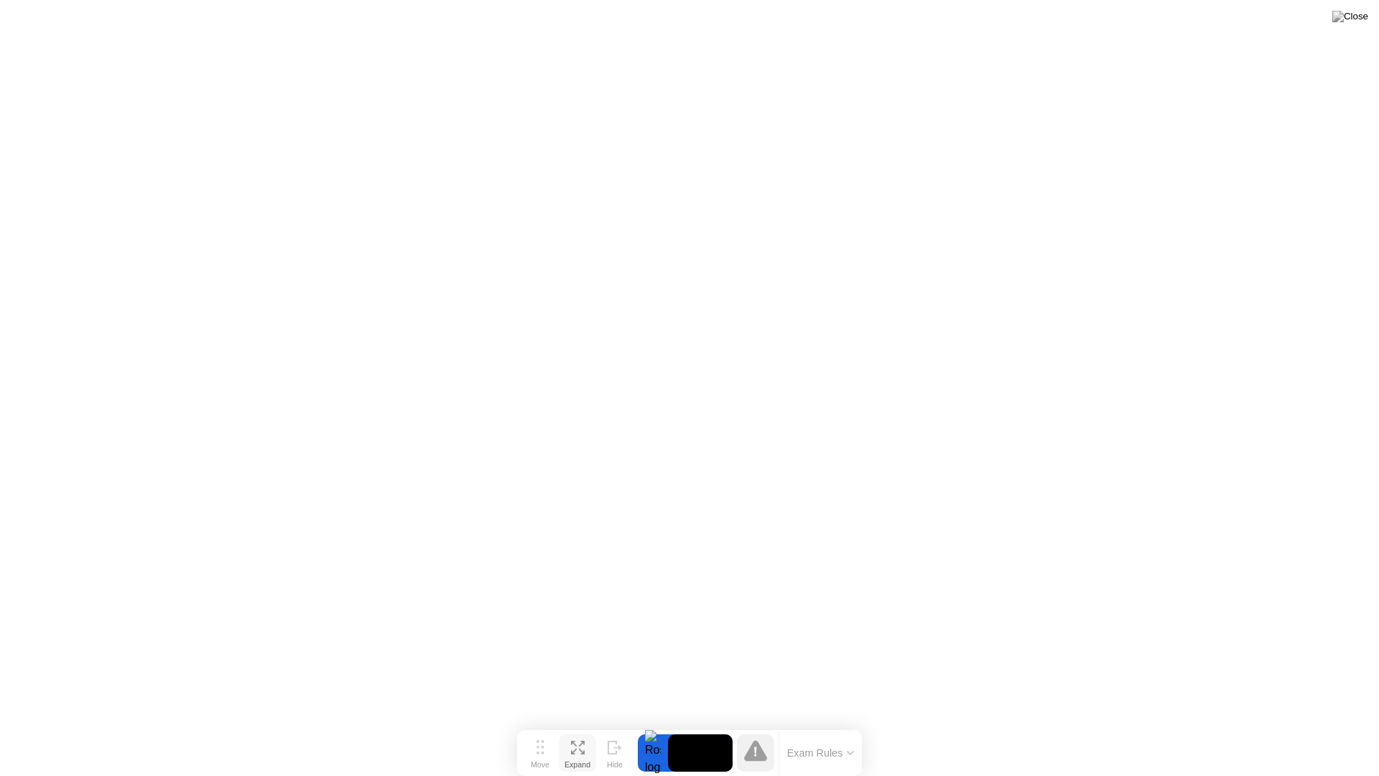
click at [826, 724] on button "Exam Rules" at bounding box center [821, 752] width 76 height 13
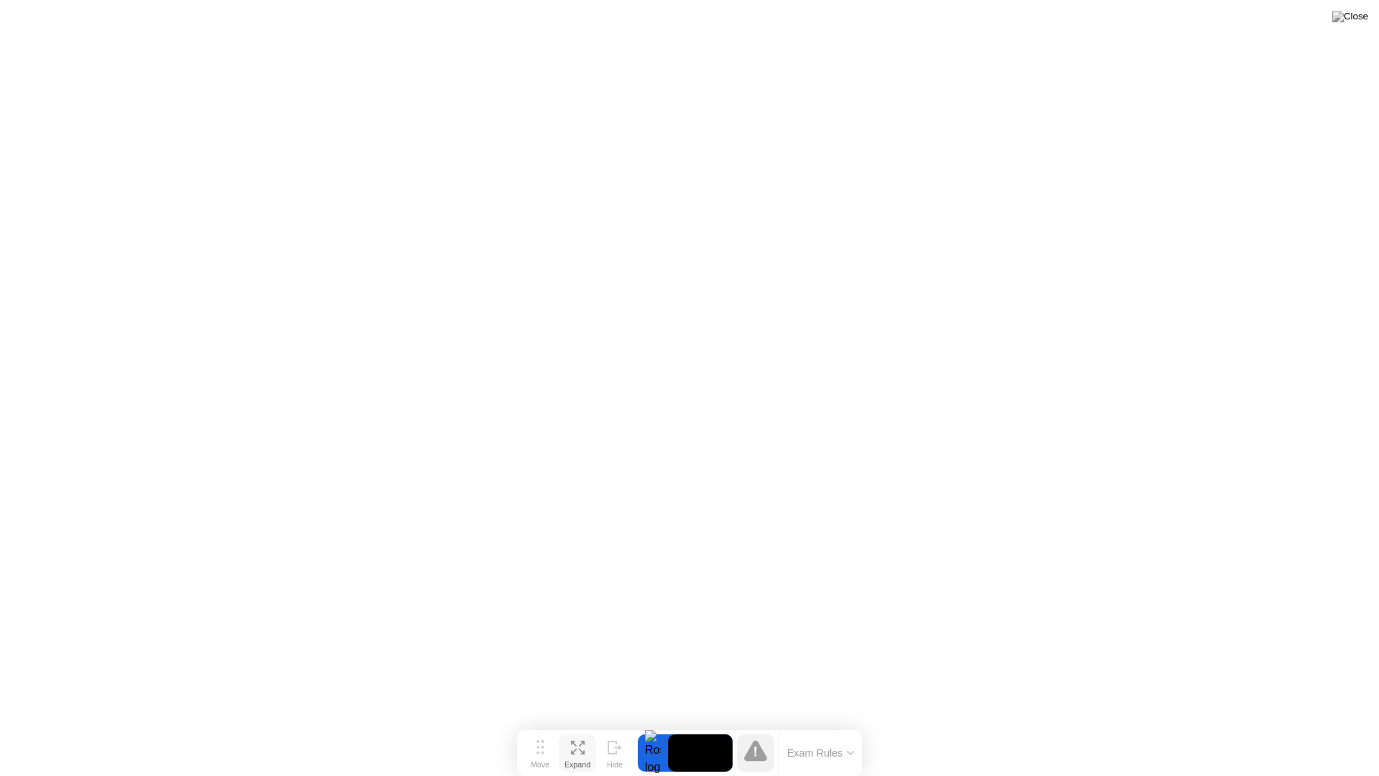
click at [851, 724] on div "Exam Rules" at bounding box center [820, 753] width 83 height 46
click at [850, 724] on button "Exam Rules" at bounding box center [821, 752] width 76 height 13
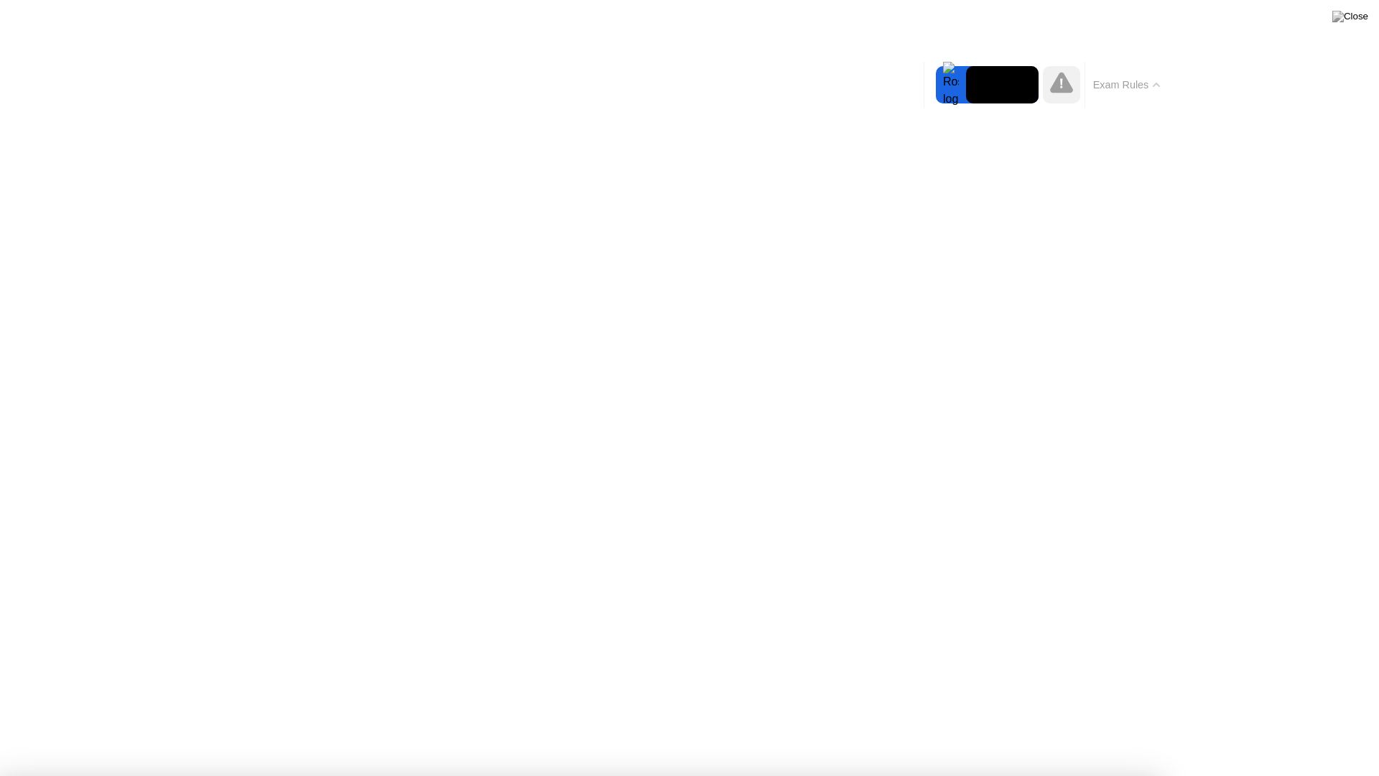
click at [1145, 84] on button "Exam Rules" at bounding box center [1127, 84] width 76 height 13
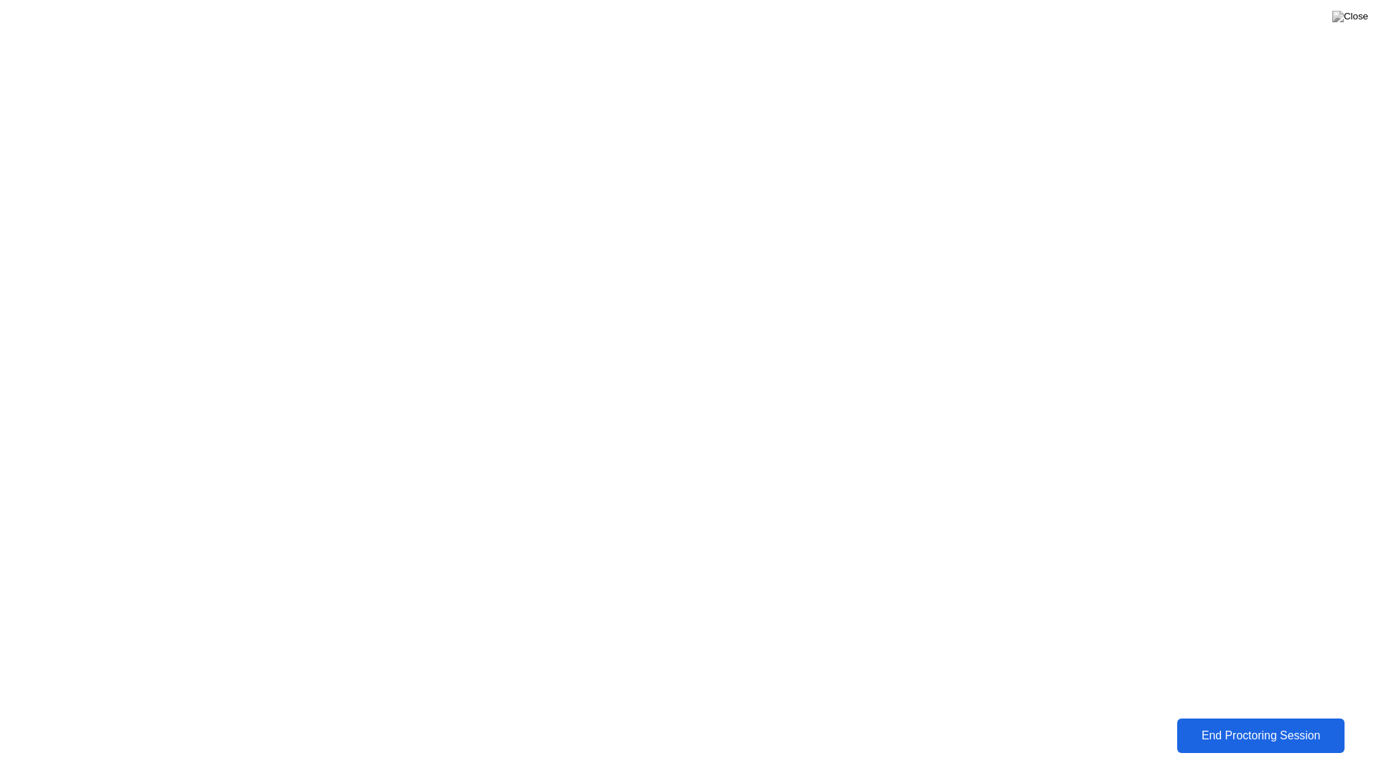
click at [1308, 724] on div "End Proctoring Session" at bounding box center [1261, 735] width 159 height 13
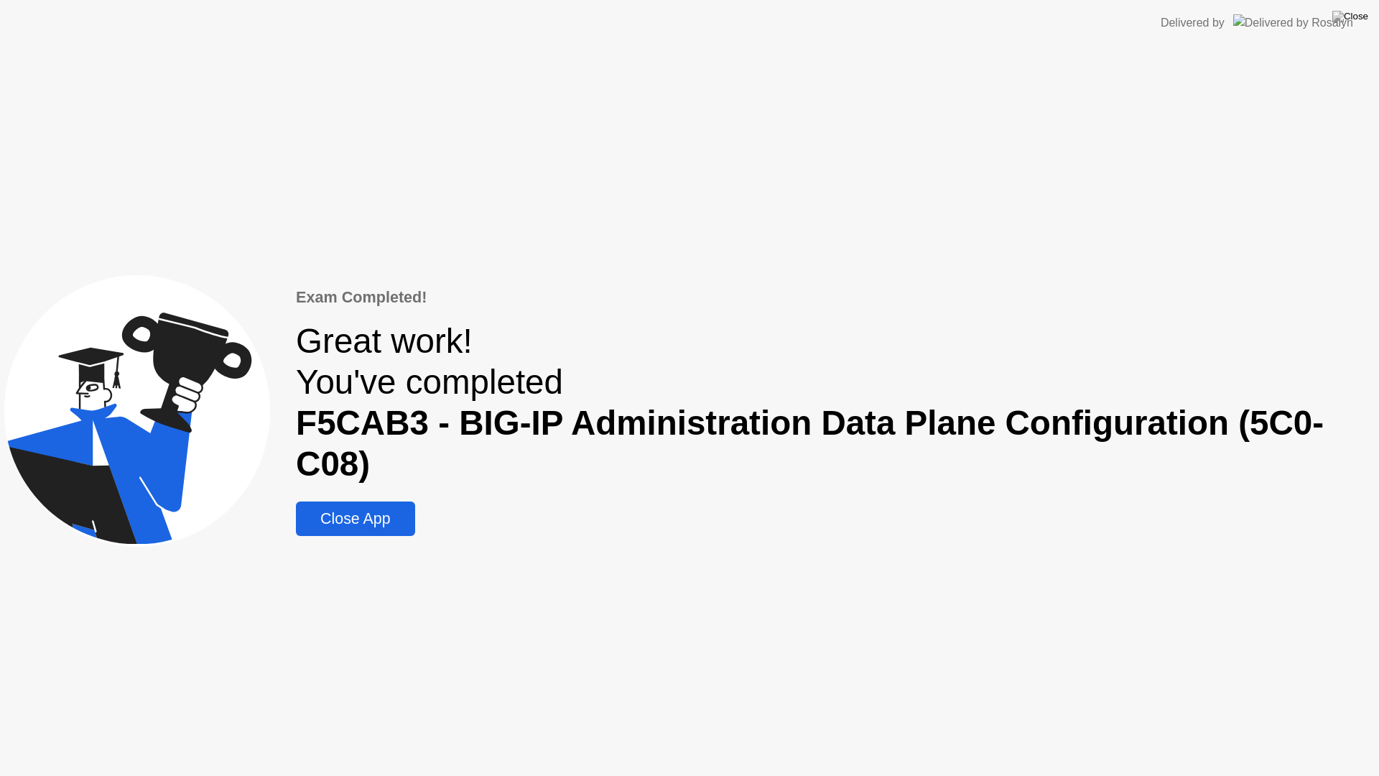
click at [338, 517] on div "Close App" at bounding box center [355, 519] width 110 height 18
